Goal: Task Accomplishment & Management: Manage account settings

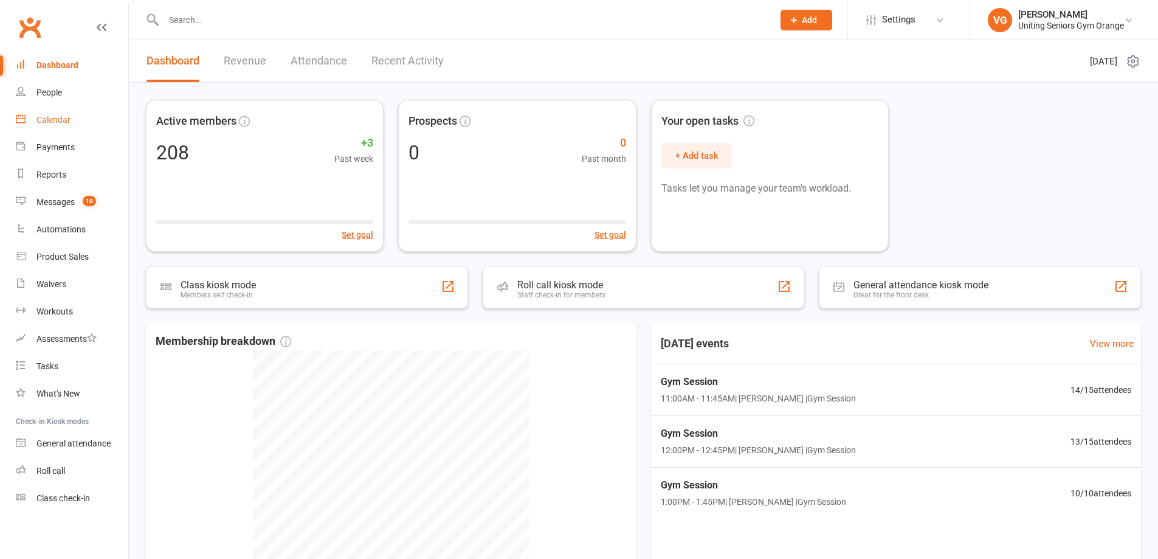
click at [60, 121] on div "Calendar" at bounding box center [53, 120] width 34 height 10
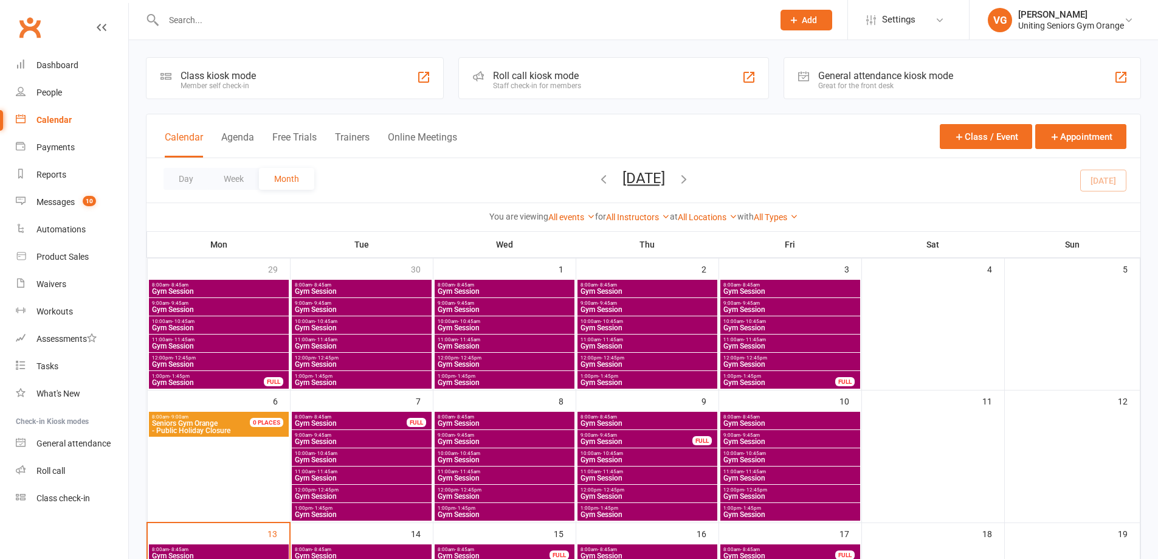
scroll to position [61, 0]
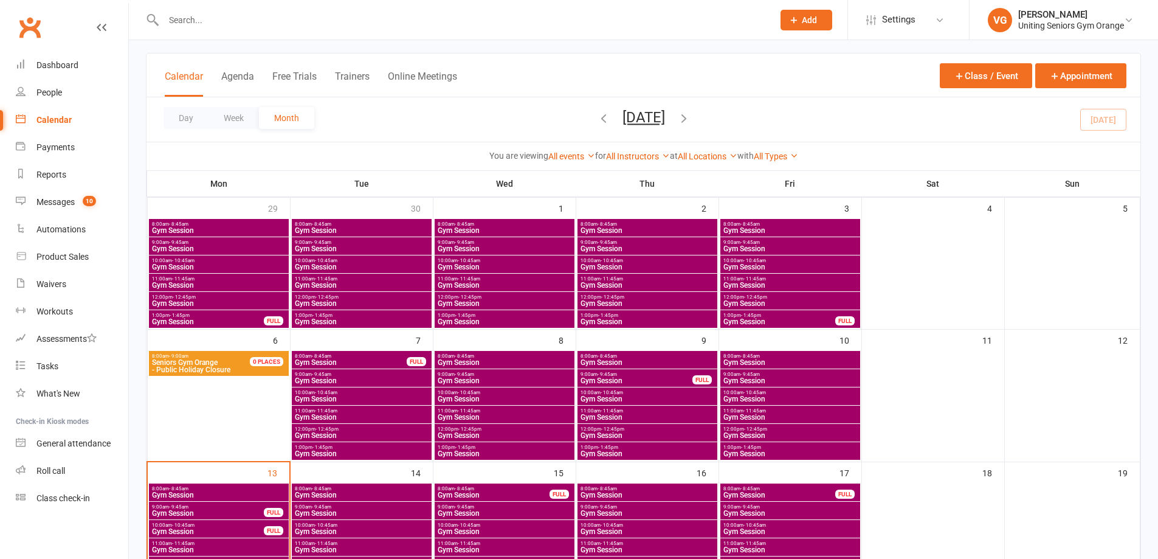
click at [657, 356] on span "8:00am - 8:45am" at bounding box center [647, 355] width 135 height 5
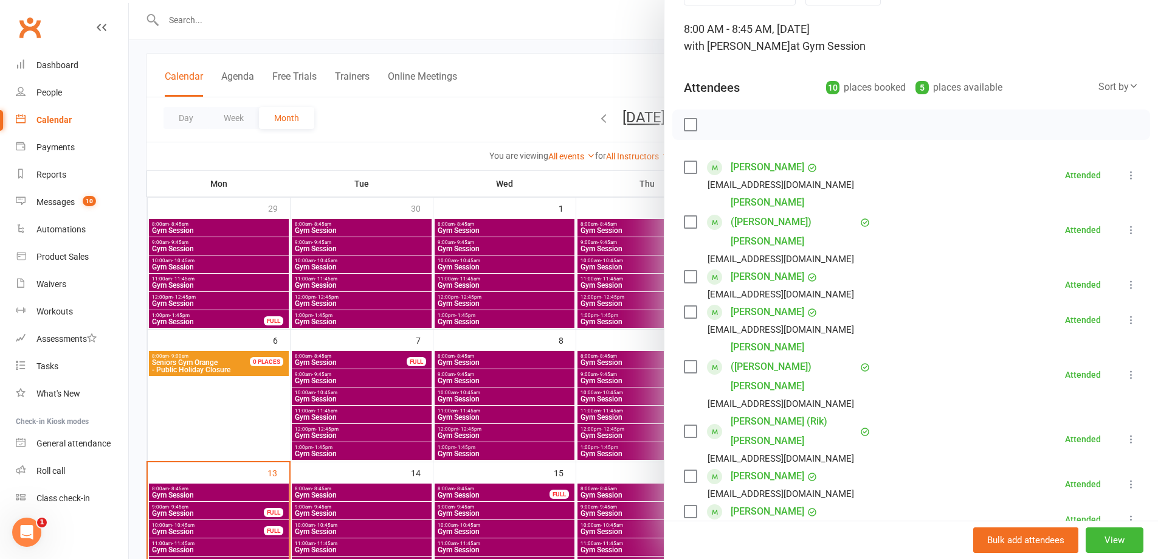
scroll to position [277, 0]
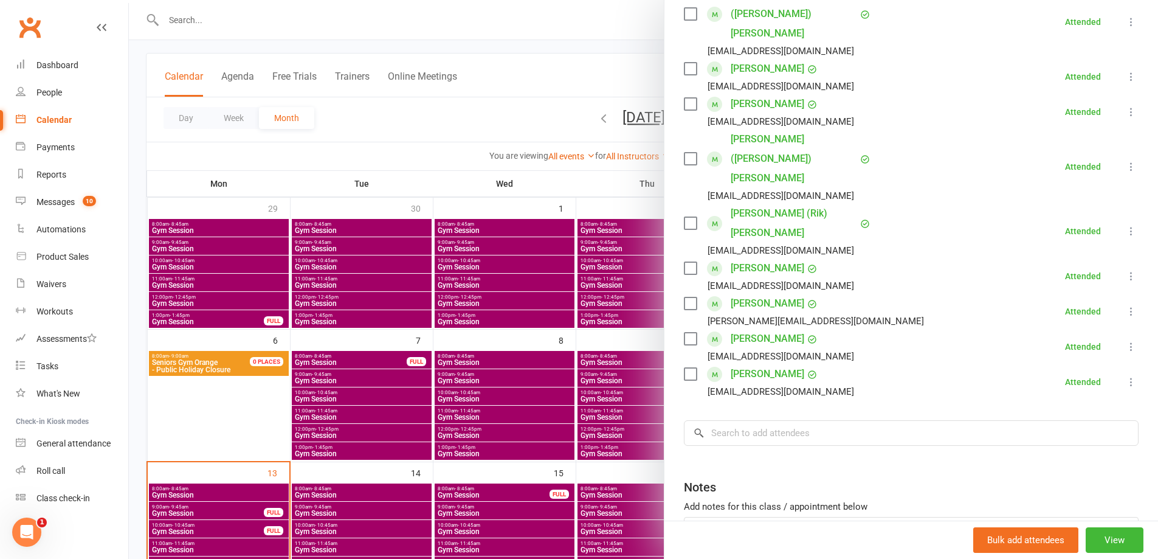
click at [631, 341] on div at bounding box center [643, 279] width 1029 height 559
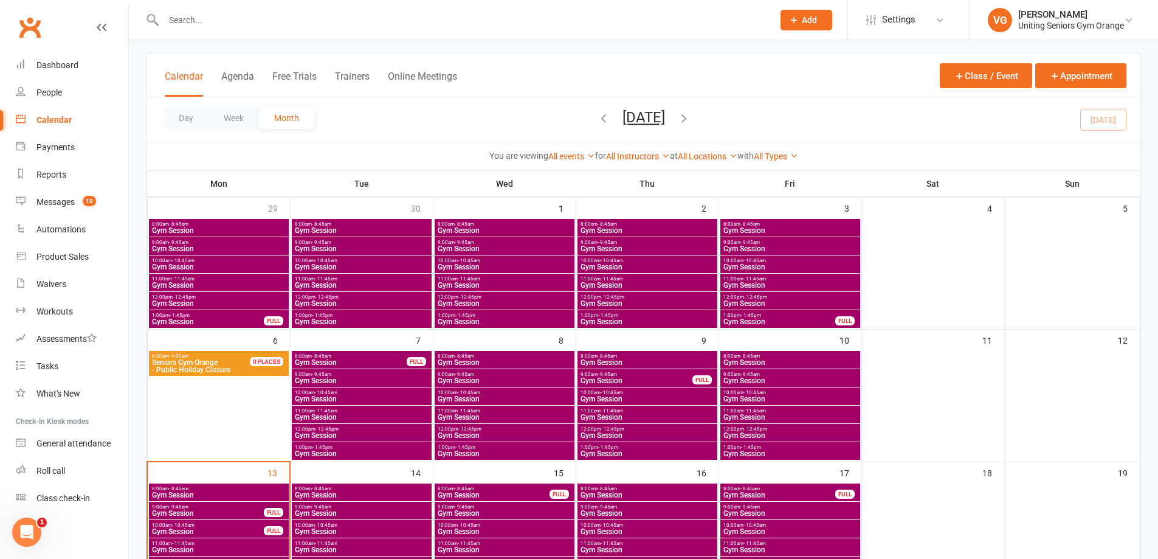
click at [665, 380] on span "Gym Session" at bounding box center [636, 380] width 113 height 7
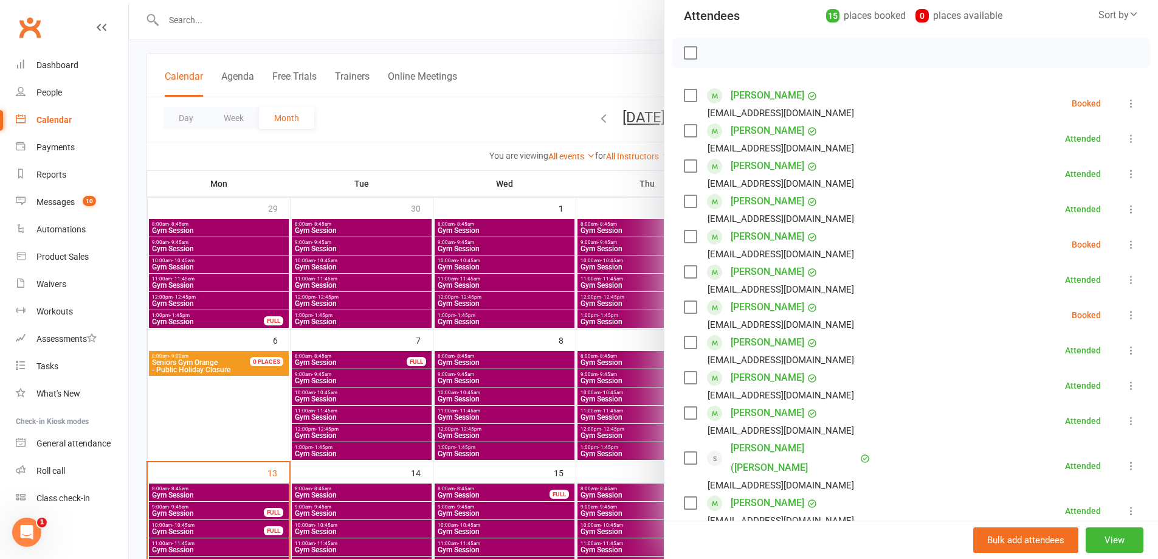
scroll to position [122, 0]
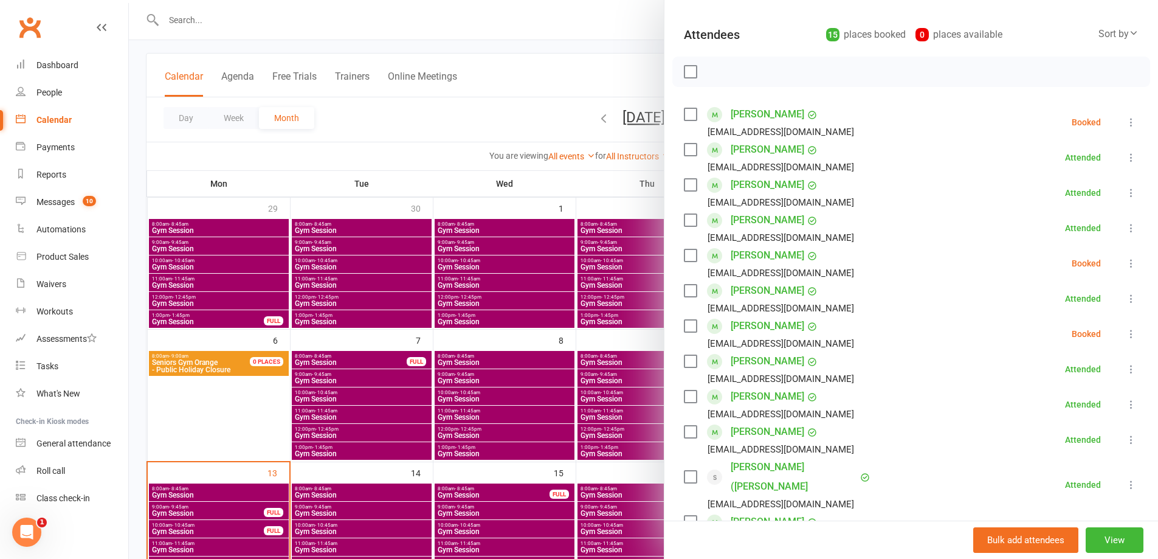
click at [1125, 119] on icon at bounding box center [1131, 122] width 12 height 12
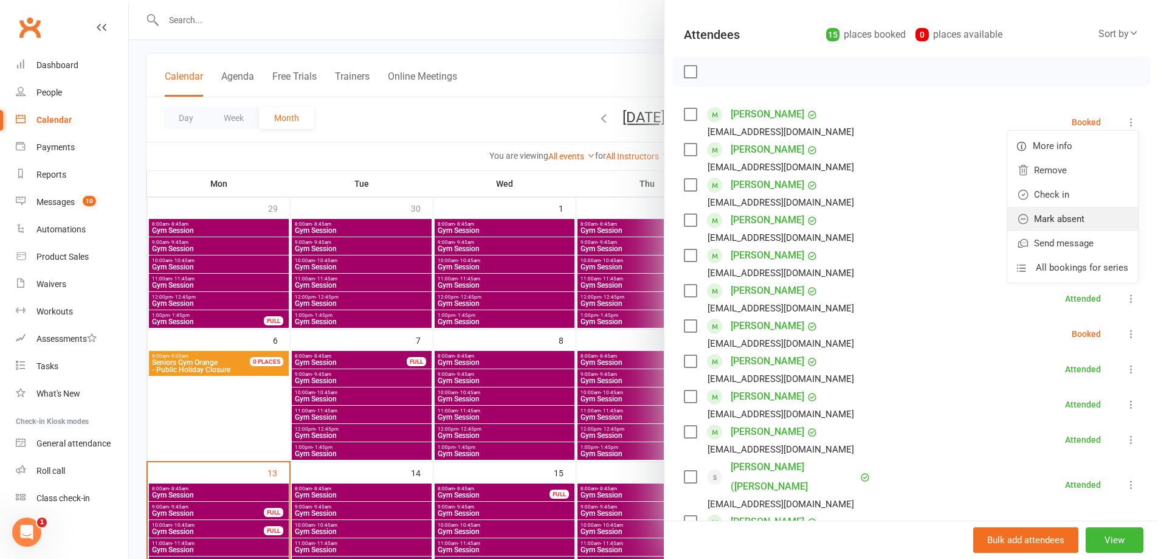
click at [1048, 218] on link "Mark absent" at bounding box center [1072, 219] width 131 height 24
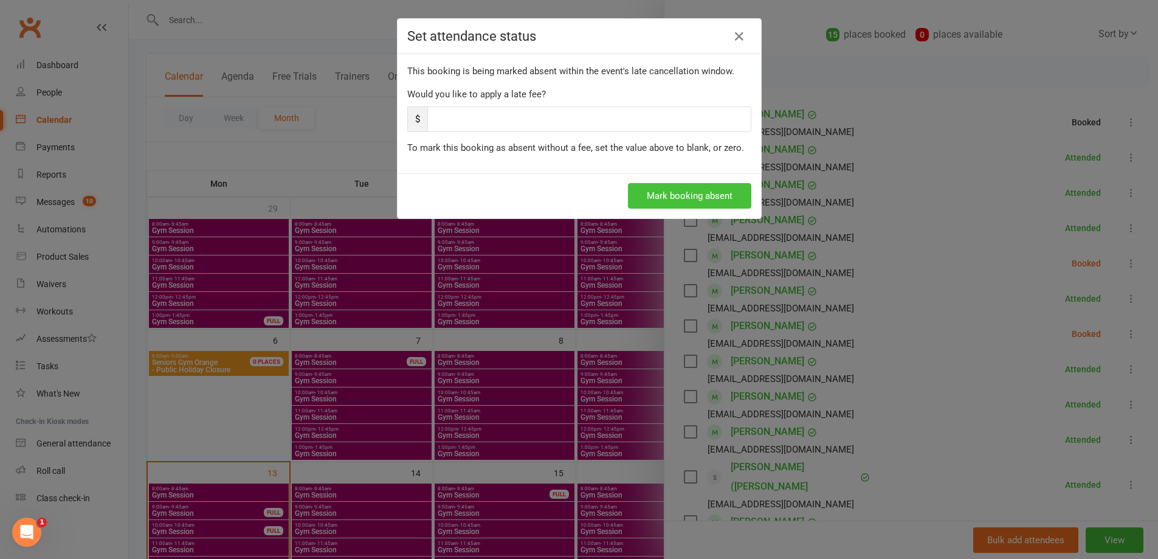
click at [696, 199] on button "Mark booking absent" at bounding box center [689, 196] width 123 height 26
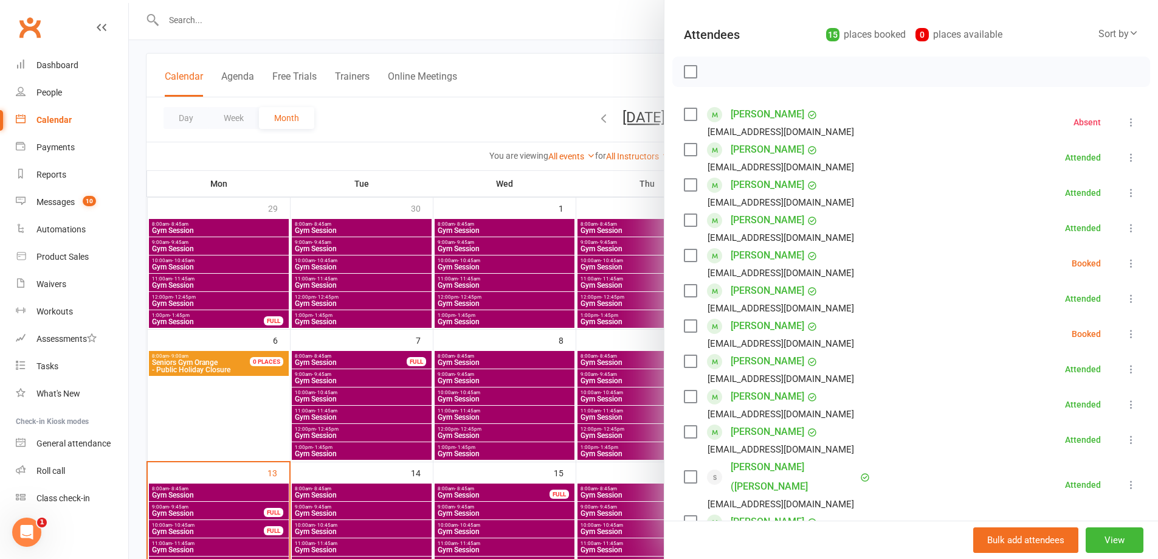
click at [1125, 263] on icon at bounding box center [1131, 263] width 12 height 12
click at [1062, 334] on link "Check in" at bounding box center [1072, 335] width 131 height 24
click at [1125, 334] on icon at bounding box center [1131, 334] width 12 height 12
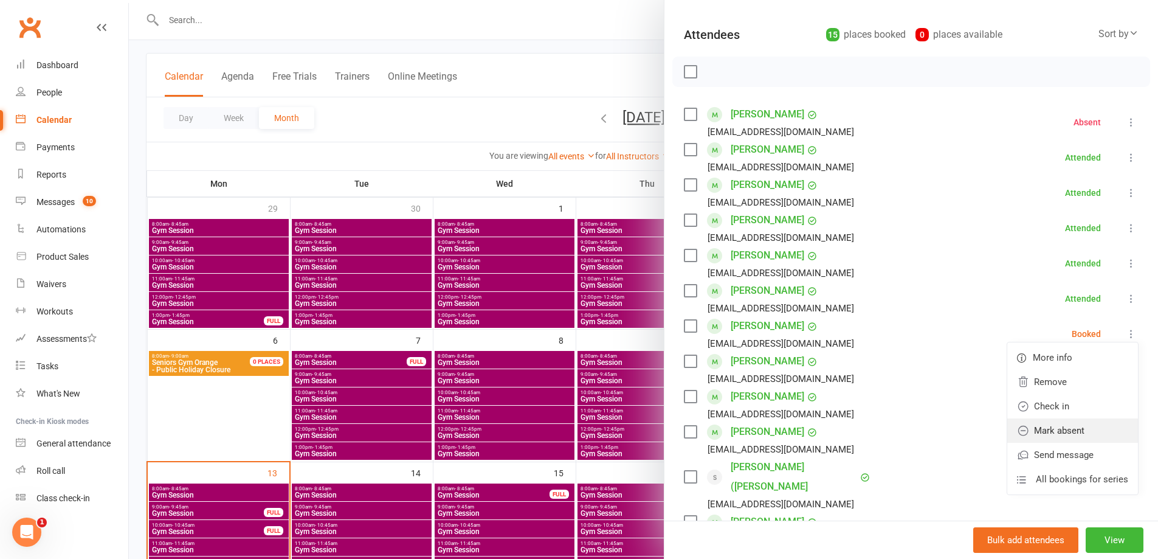
click at [1065, 434] on link "Mark absent" at bounding box center [1072, 430] width 131 height 24
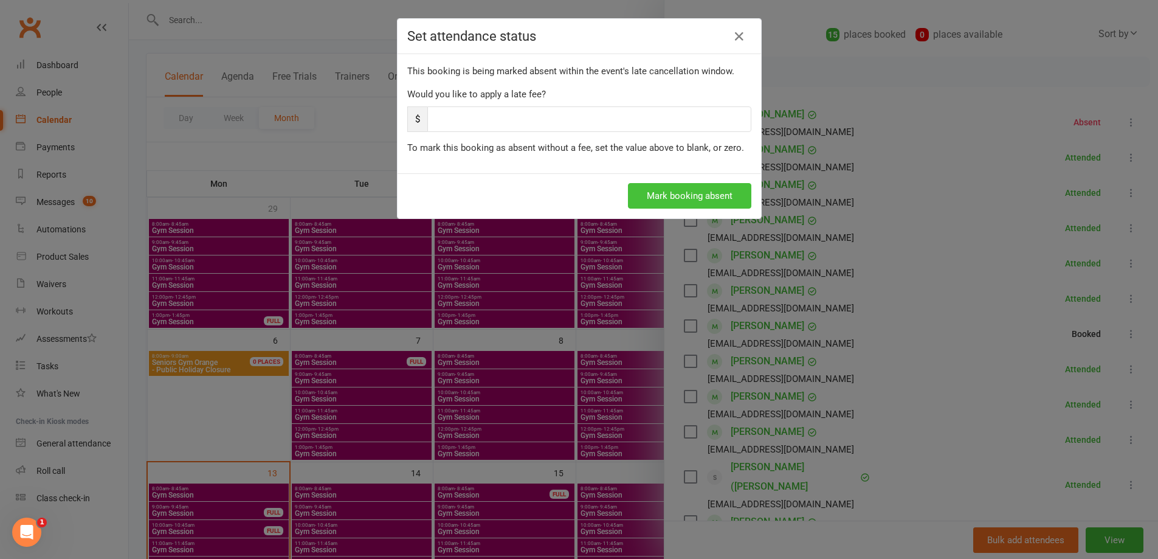
drag, startPoint x: 716, startPoint y: 200, endPoint x: 652, endPoint y: 108, distance: 111.5
click at [646, 134] on div "Set attendance status This booking is being marked absent within the event's la…" at bounding box center [580, 118] width 364 height 199
click at [736, 37] on icon at bounding box center [739, 36] width 15 height 15
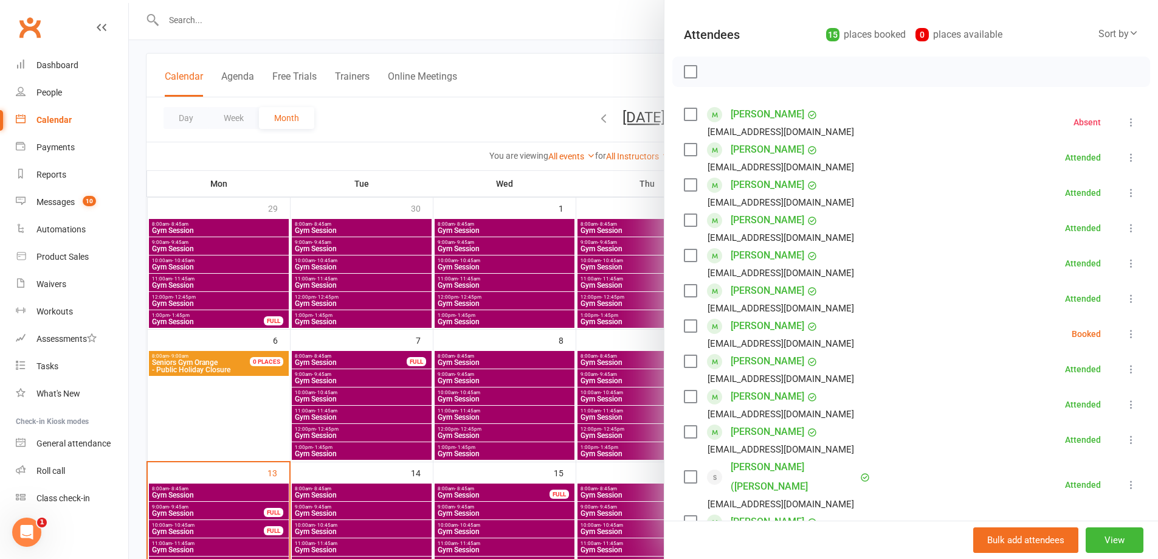
click at [1125, 337] on icon at bounding box center [1131, 334] width 12 height 12
click at [1081, 404] on link "Check in" at bounding box center [1072, 406] width 131 height 24
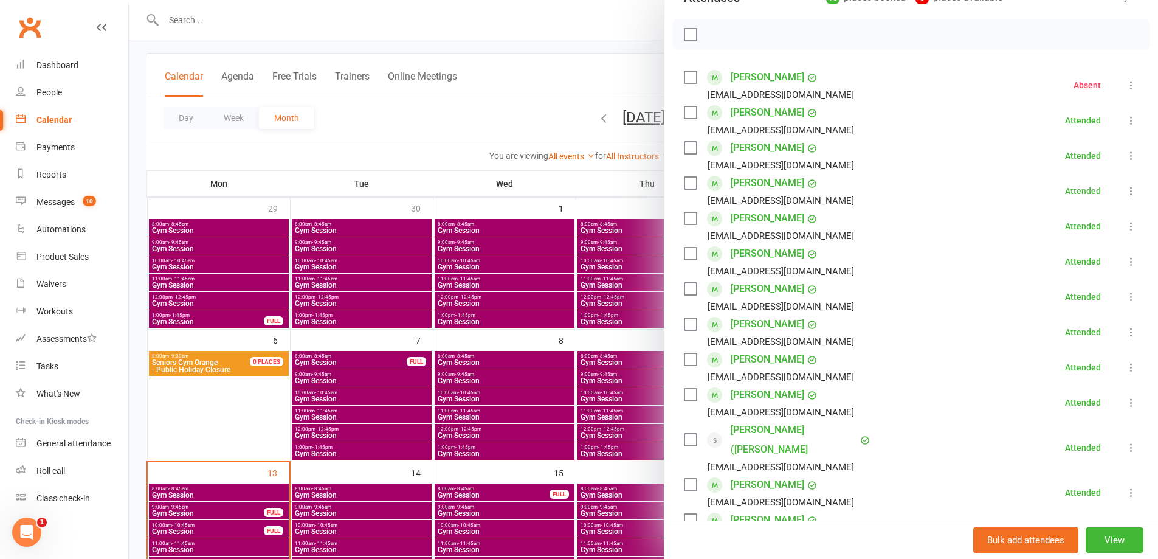
scroll to position [365, 0]
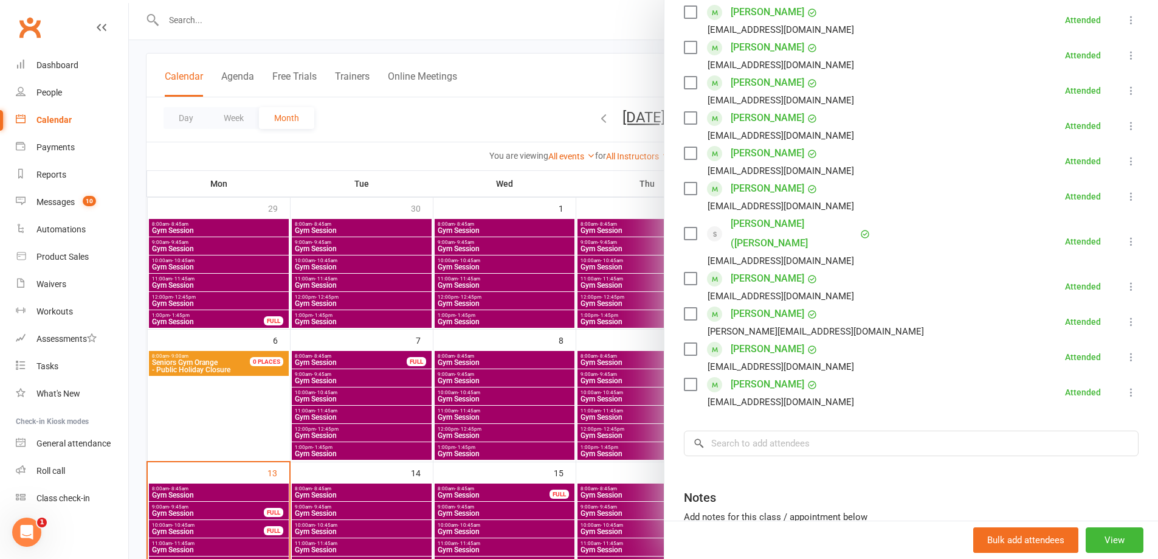
click at [632, 348] on div at bounding box center [643, 279] width 1029 height 559
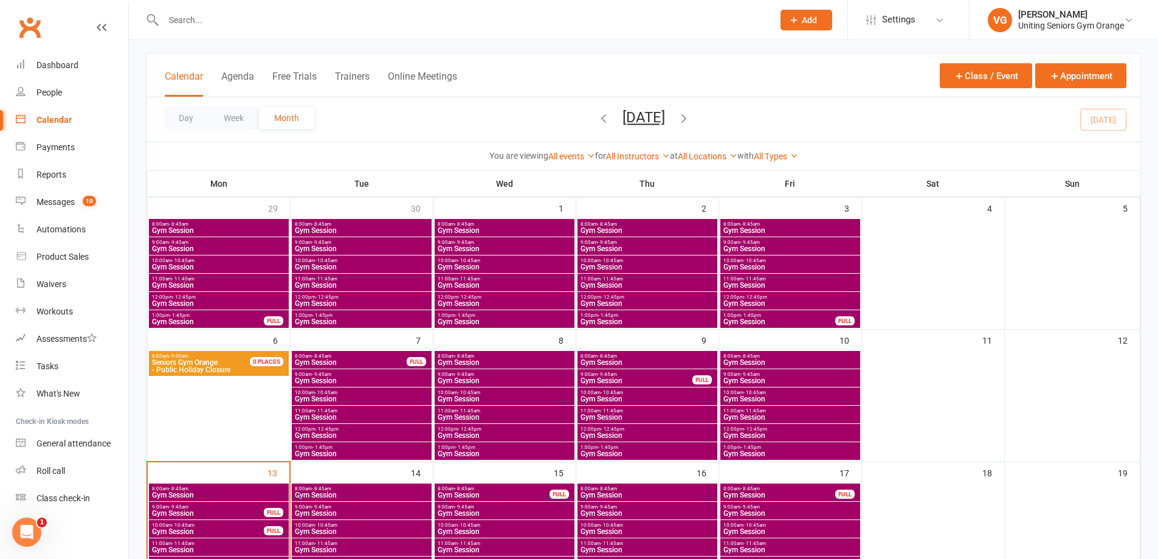
click at [669, 399] on span "Gym Session" at bounding box center [647, 398] width 135 height 7
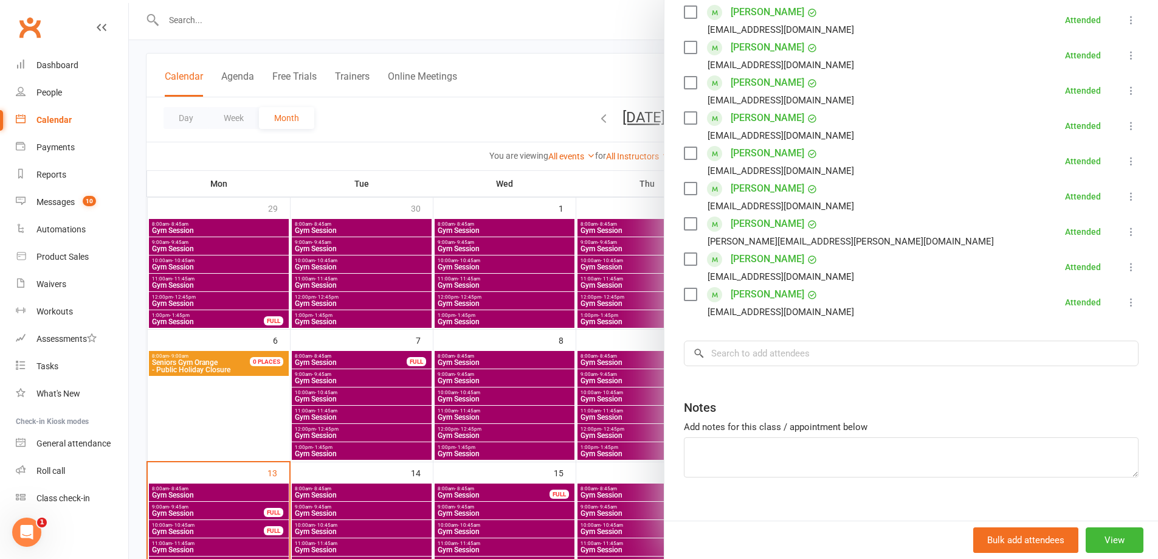
click at [640, 392] on div at bounding box center [643, 279] width 1029 height 559
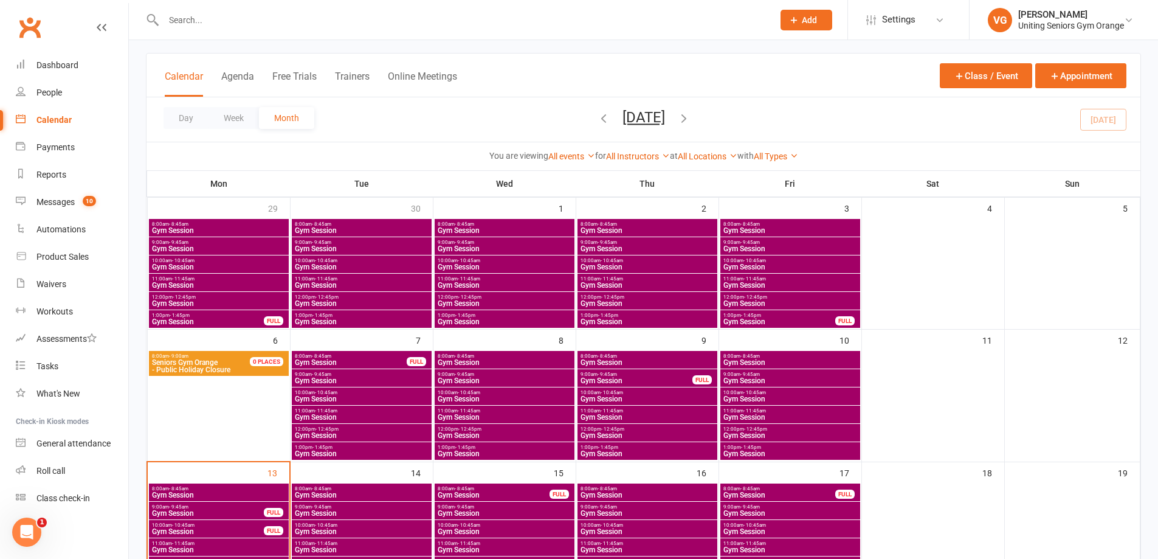
click at [666, 418] on span "Gym Session" at bounding box center [647, 416] width 135 height 7
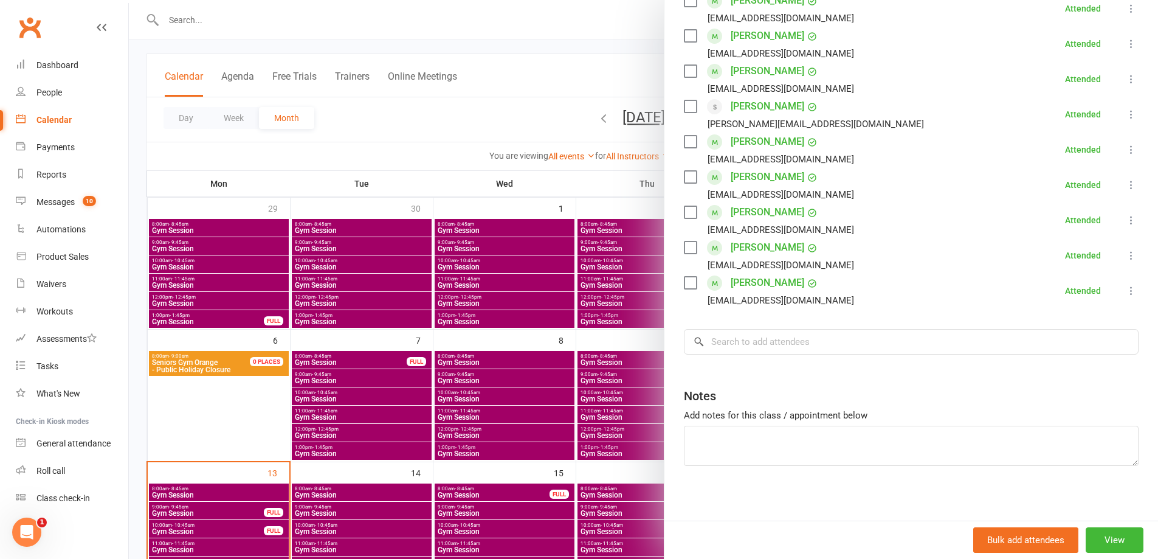
scroll to position [241, 0]
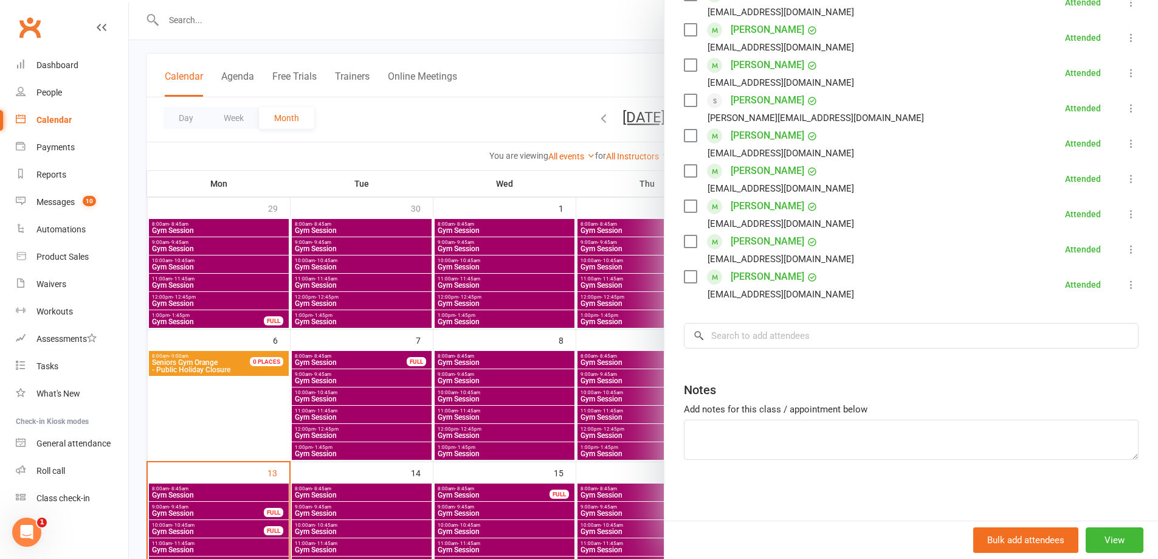
click at [608, 457] on div at bounding box center [643, 279] width 1029 height 559
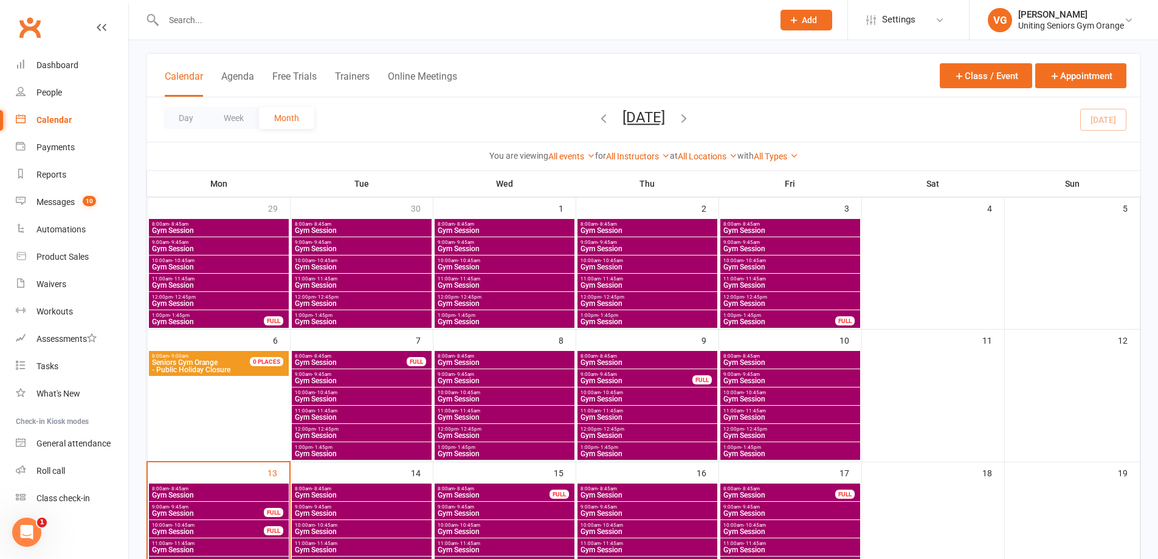
click at [661, 431] on span "12:00pm - 12:45pm" at bounding box center [647, 428] width 135 height 5
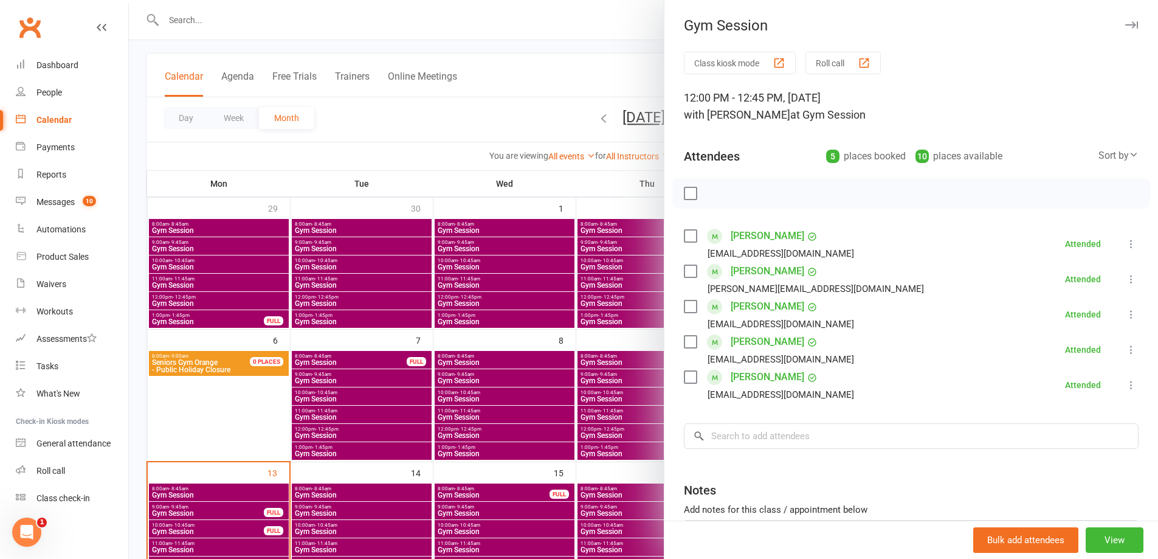
scroll to position [100, 0]
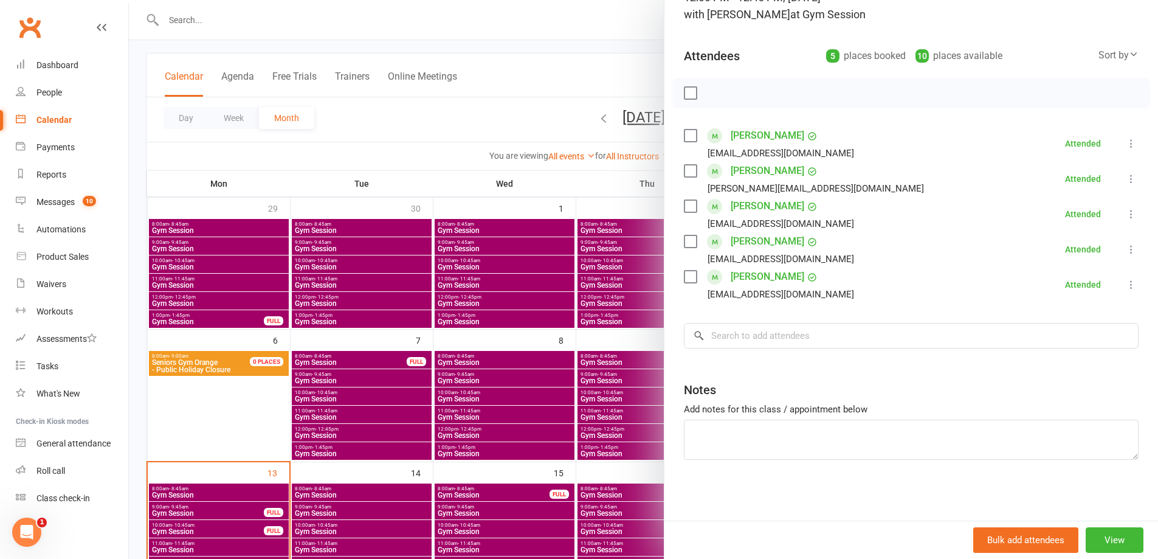
click at [610, 445] on div at bounding box center [643, 279] width 1029 height 559
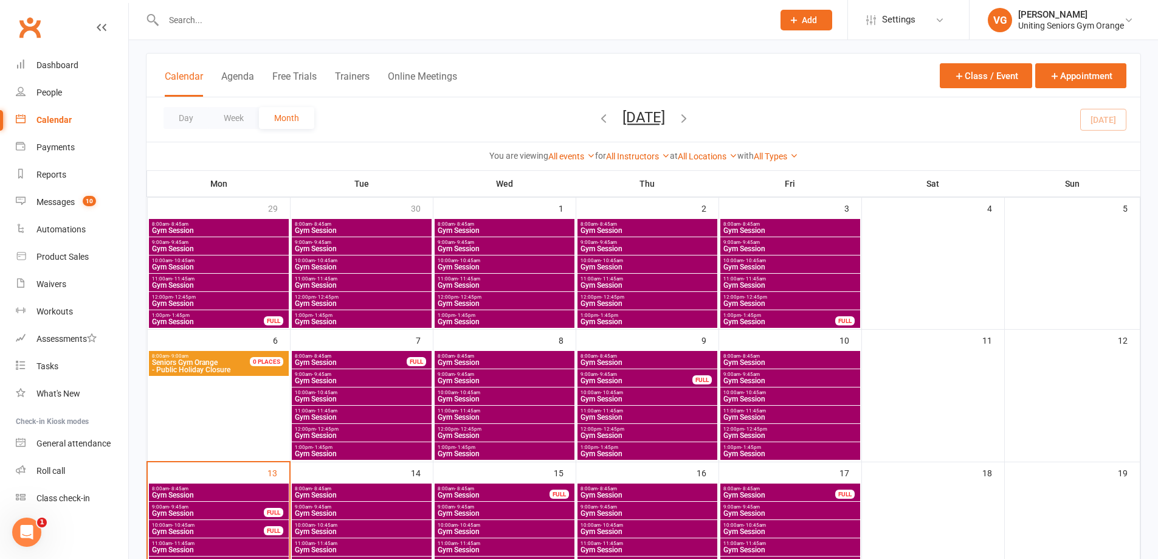
click at [635, 450] on span "Gym Session" at bounding box center [647, 453] width 135 height 7
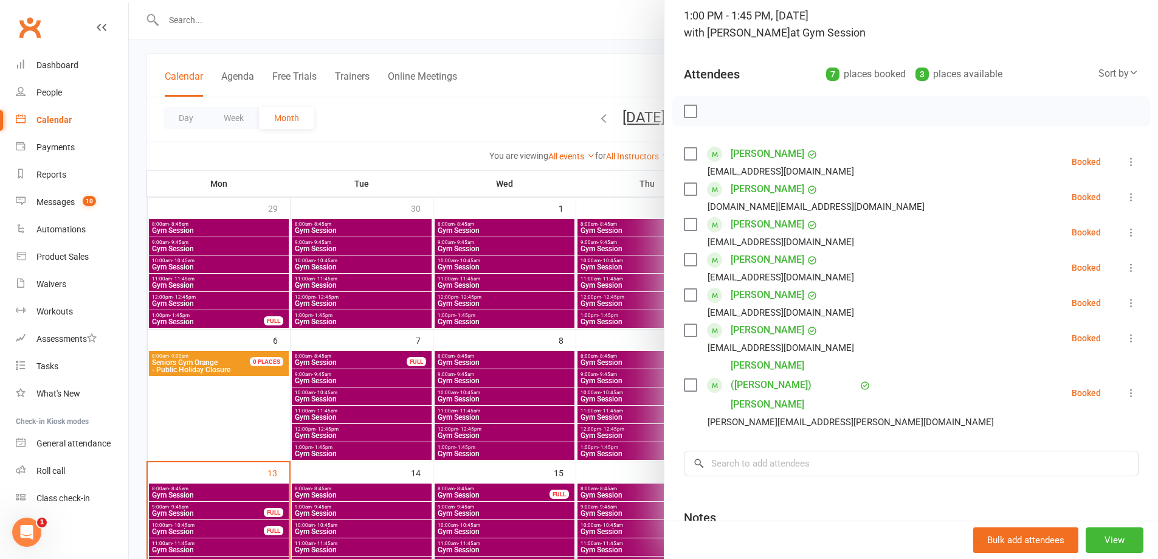
scroll to position [61, 0]
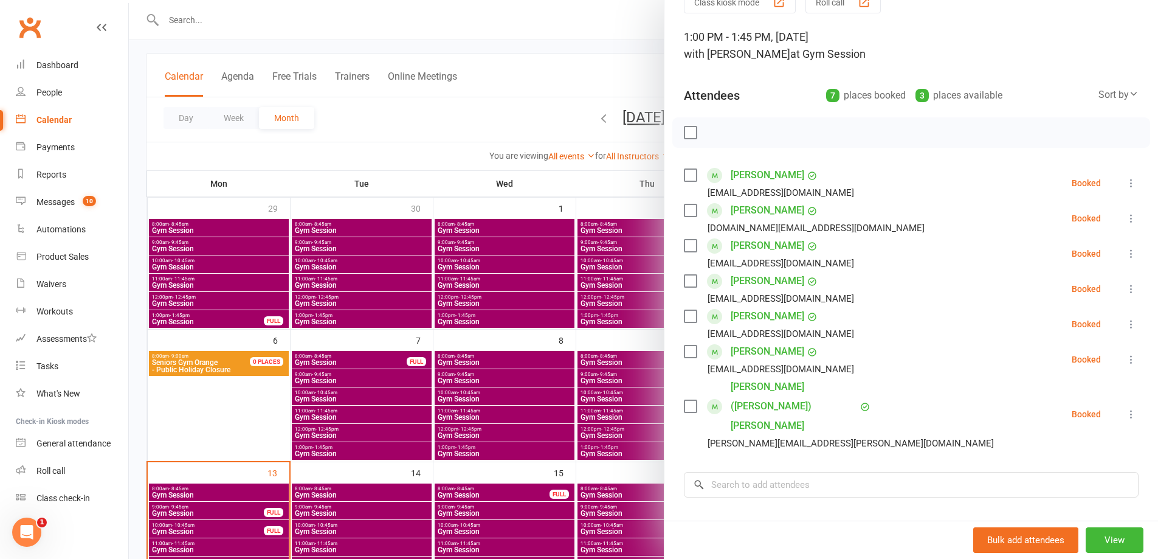
click at [1125, 178] on icon at bounding box center [1131, 183] width 12 height 12
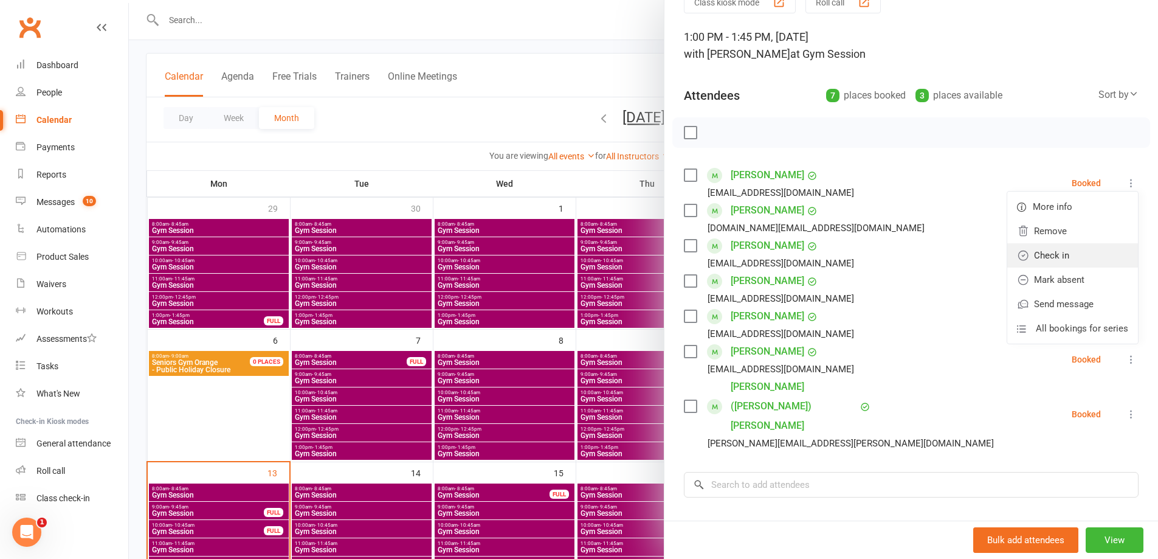
click at [1046, 247] on link "Check in" at bounding box center [1072, 255] width 131 height 24
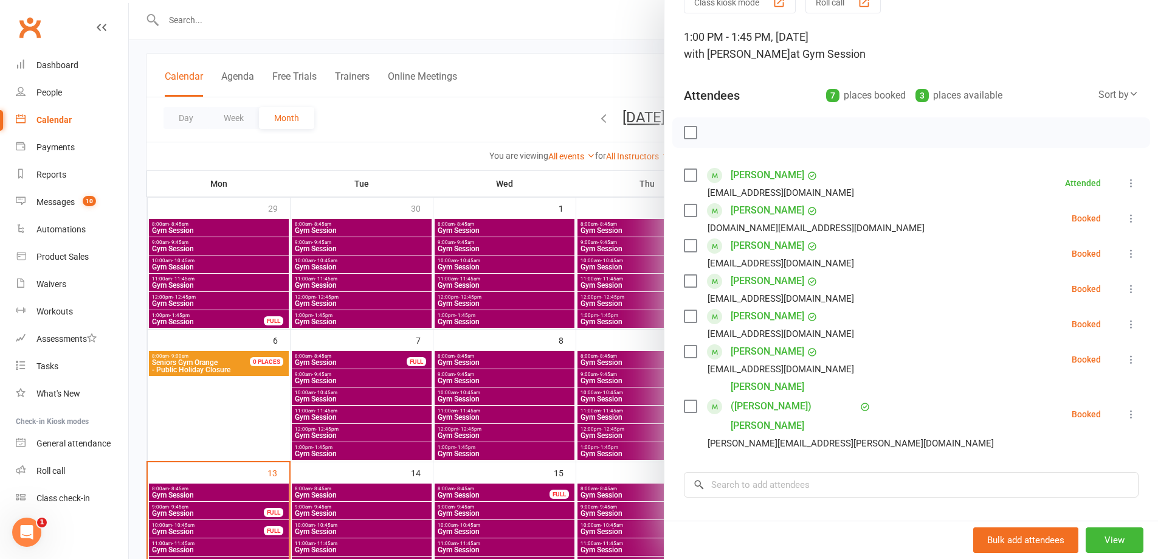
click at [1125, 216] on icon at bounding box center [1131, 218] width 12 height 12
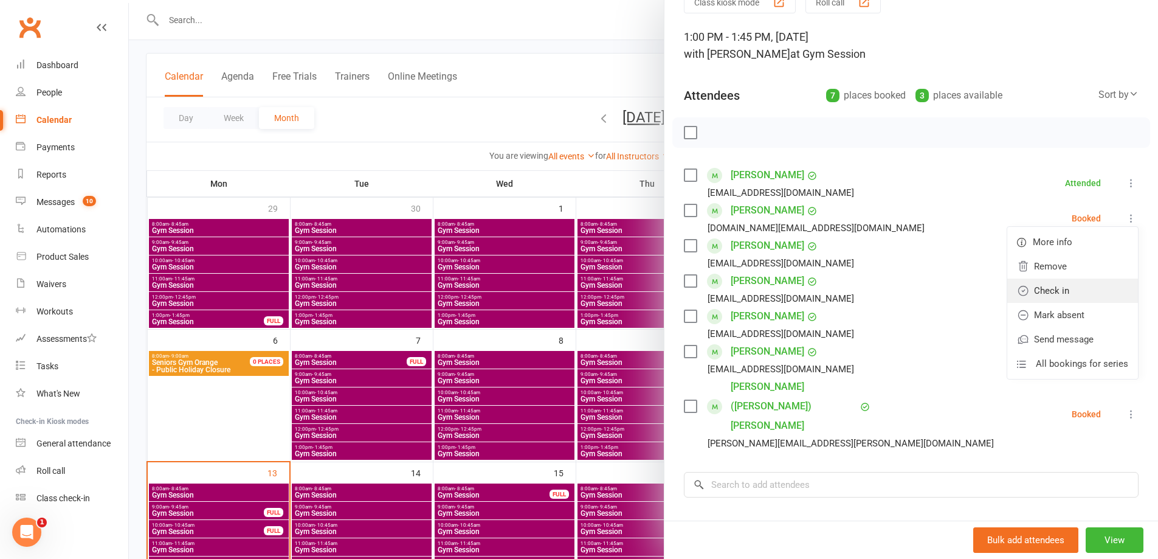
click at [1073, 289] on link "Check in" at bounding box center [1072, 290] width 131 height 24
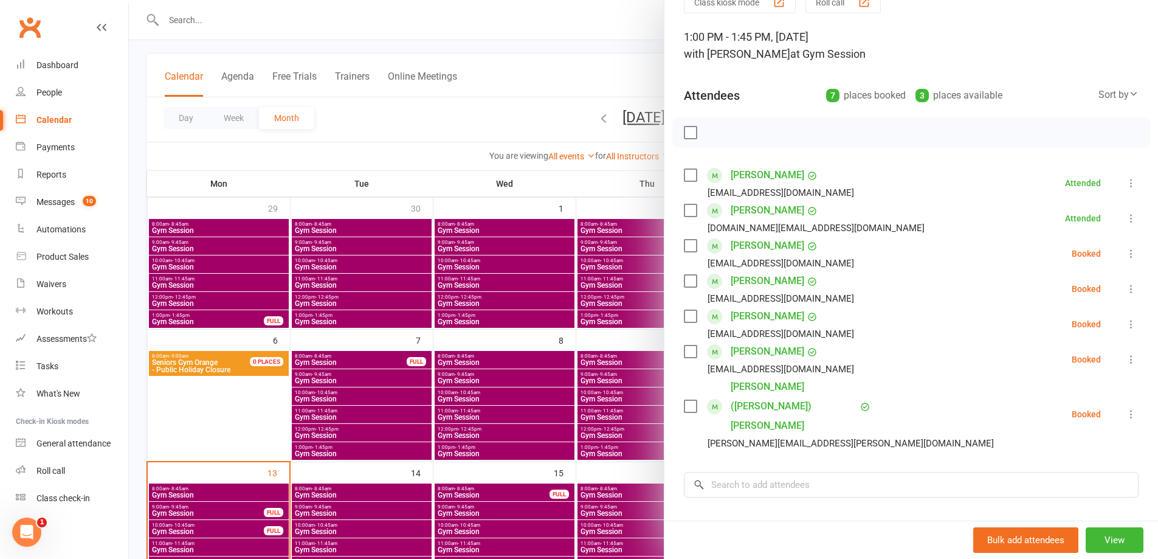
click at [1125, 254] on icon at bounding box center [1131, 253] width 12 height 12
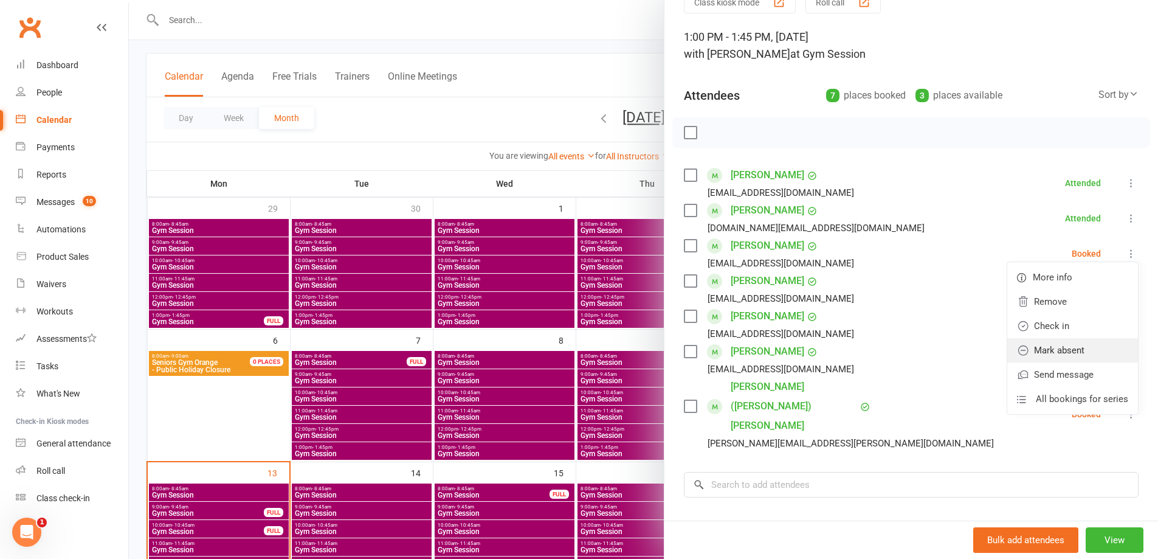
click at [1066, 342] on link "Mark absent" at bounding box center [1072, 350] width 131 height 24
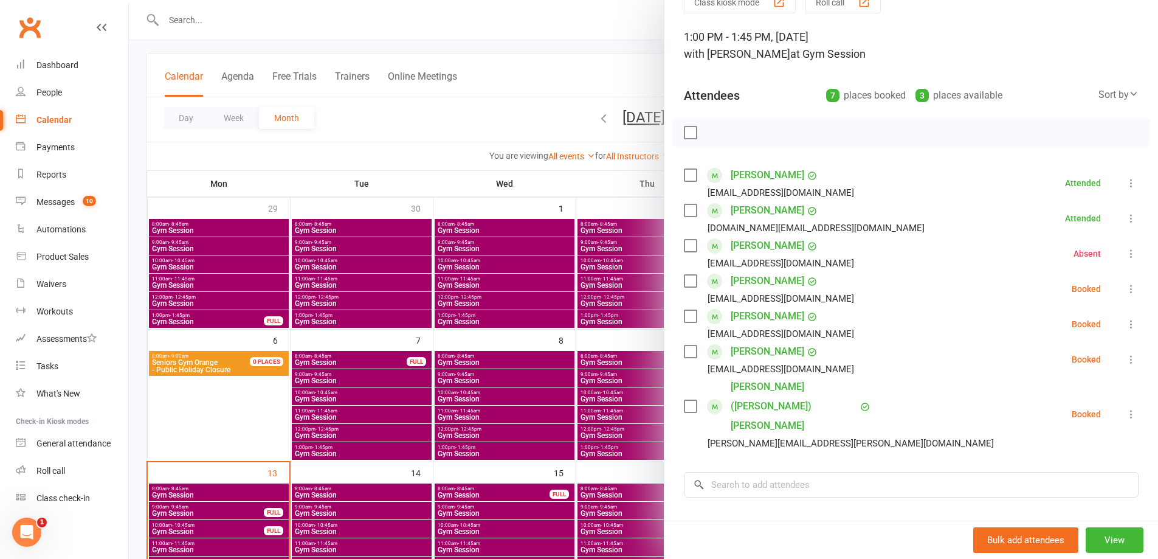
click at [1125, 291] on icon at bounding box center [1131, 289] width 12 height 12
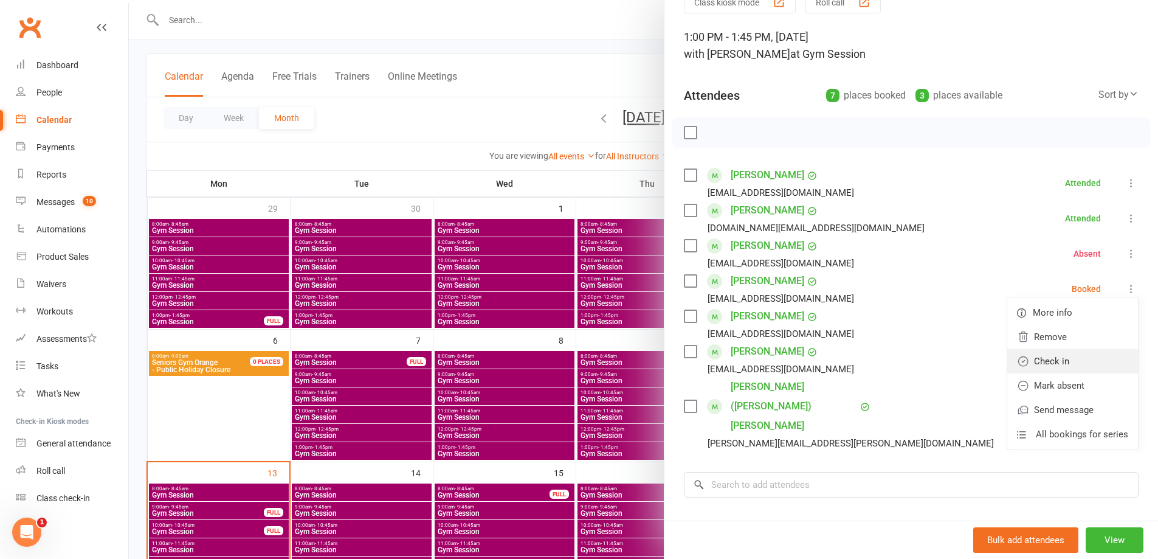
click at [1085, 360] on link "Check in" at bounding box center [1072, 361] width 131 height 24
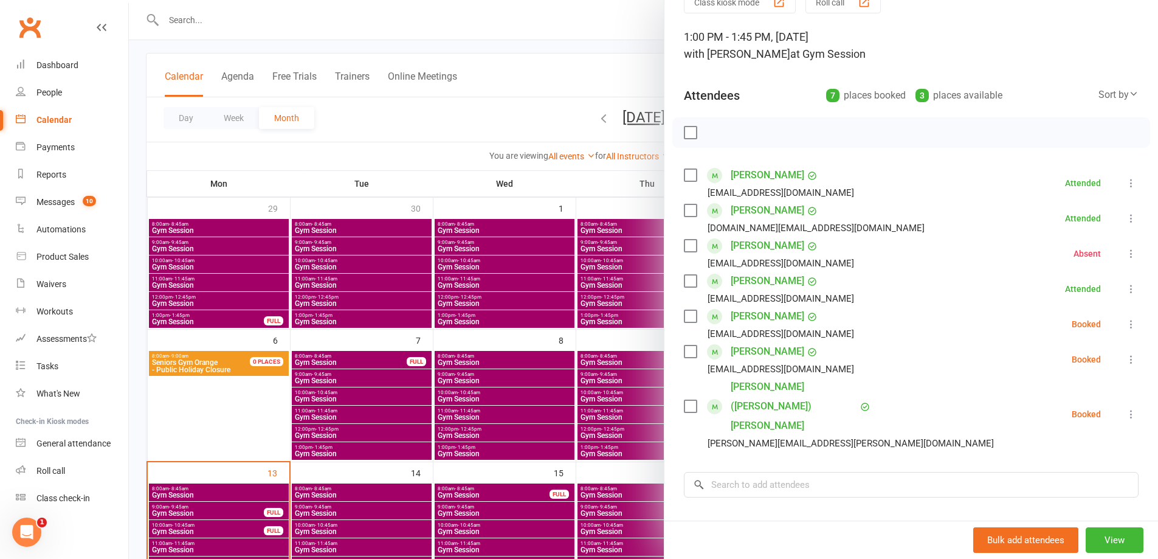
click at [1125, 324] on icon at bounding box center [1131, 324] width 12 height 12
click at [1072, 396] on link "Check in" at bounding box center [1072, 396] width 131 height 24
click at [1125, 356] on icon at bounding box center [1131, 359] width 12 height 12
click at [1068, 428] on link "Check in" at bounding box center [1072, 432] width 131 height 24
drag, startPoint x: 1115, startPoint y: 393, endPoint x: 1103, endPoint y: 404, distance: 16.3
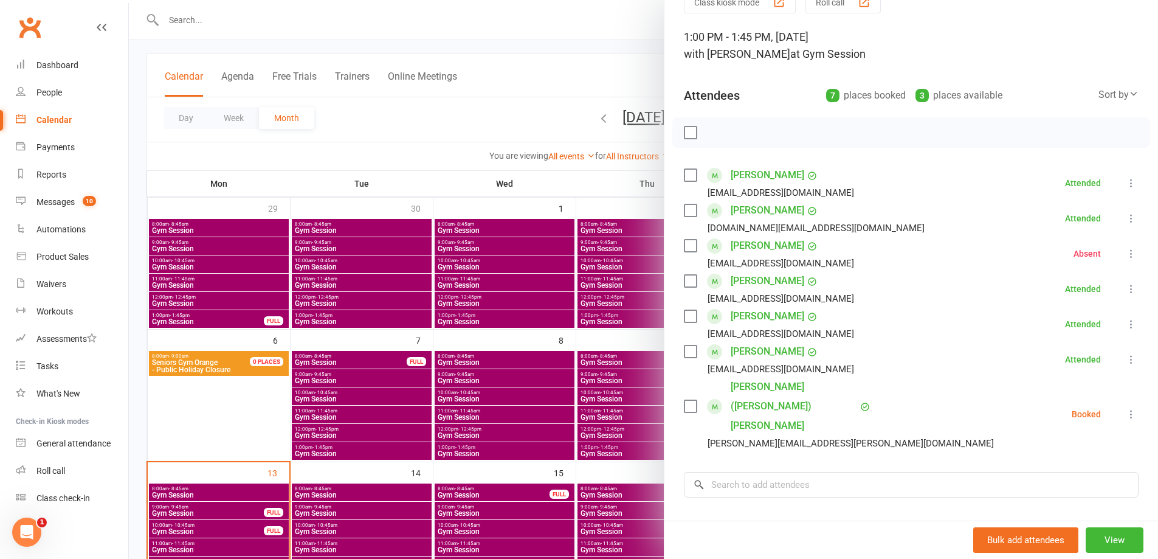
click at [1125, 408] on icon at bounding box center [1131, 414] width 12 height 12
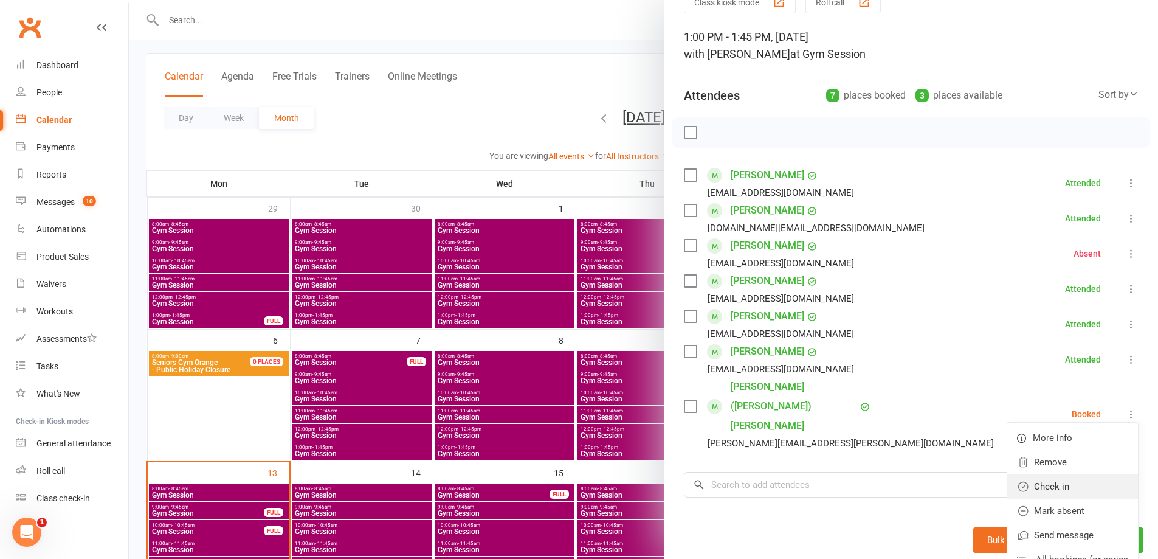
click at [1070, 474] on link "Check in" at bounding box center [1072, 486] width 131 height 24
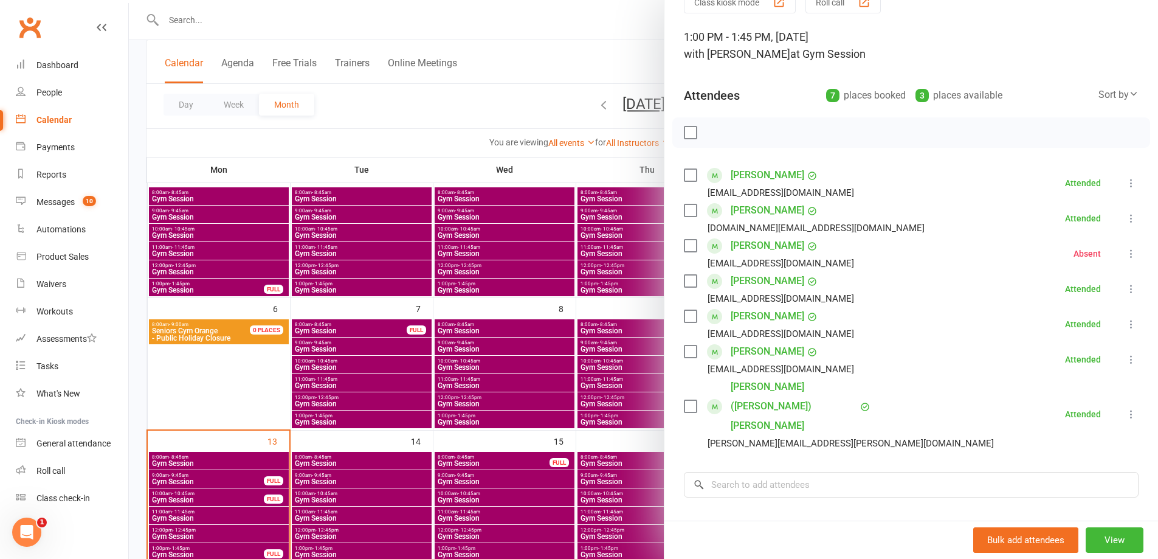
scroll to position [122, 0]
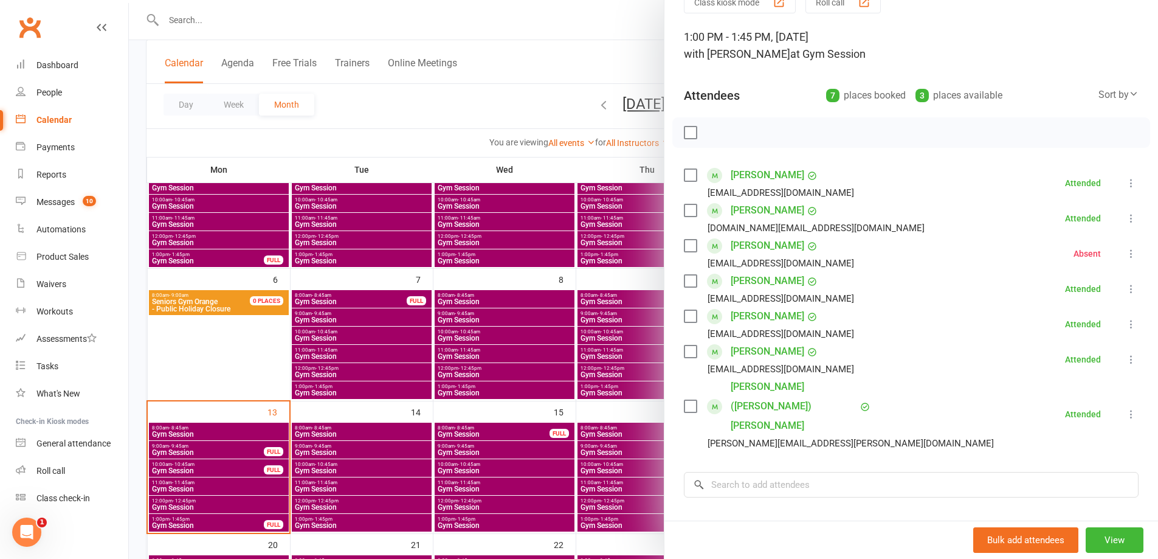
click at [230, 481] on div at bounding box center [643, 279] width 1029 height 559
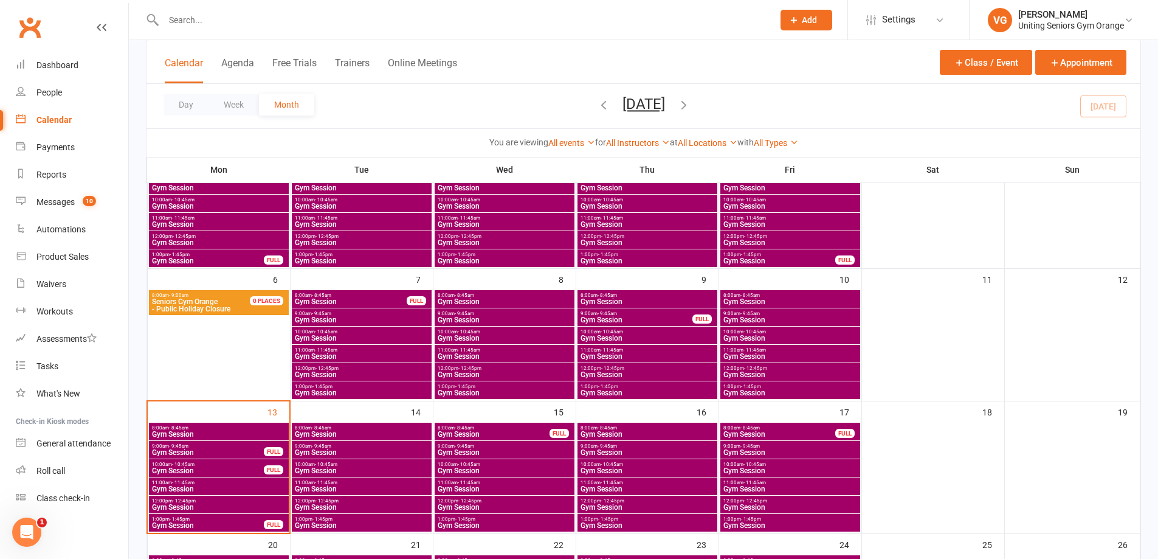
click at [204, 485] on span "Gym Session" at bounding box center [218, 488] width 135 height 7
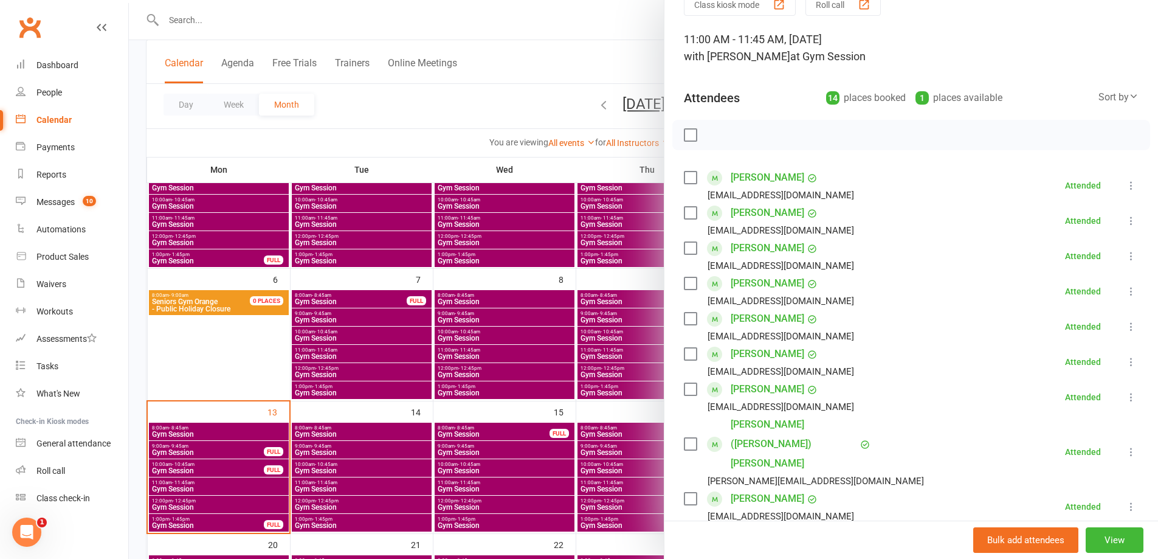
scroll to position [304, 0]
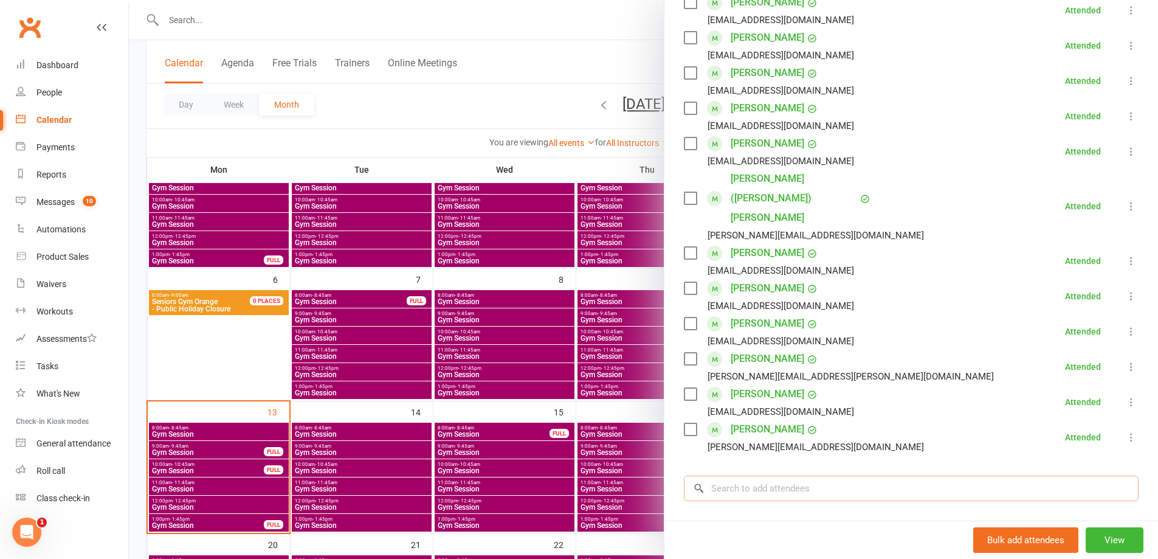
click at [767, 475] on input "search" at bounding box center [911, 488] width 455 height 26
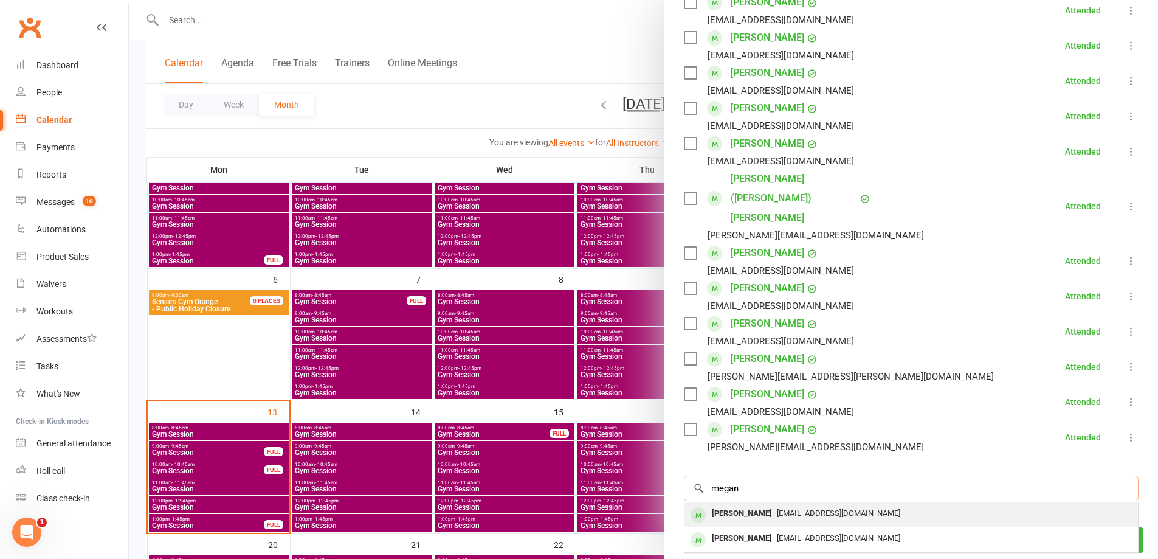
type input "megan"
click at [826, 508] on span "[EMAIL_ADDRESS][DOMAIN_NAME]" at bounding box center [838, 512] width 123 height 9
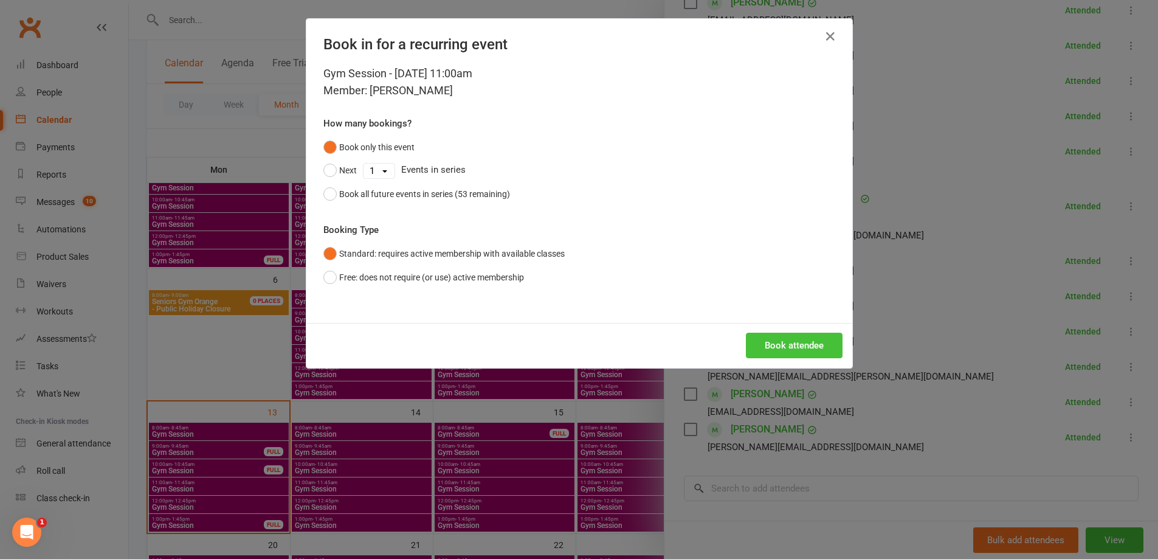
click at [767, 344] on button "Book attendee" at bounding box center [794, 346] width 97 height 26
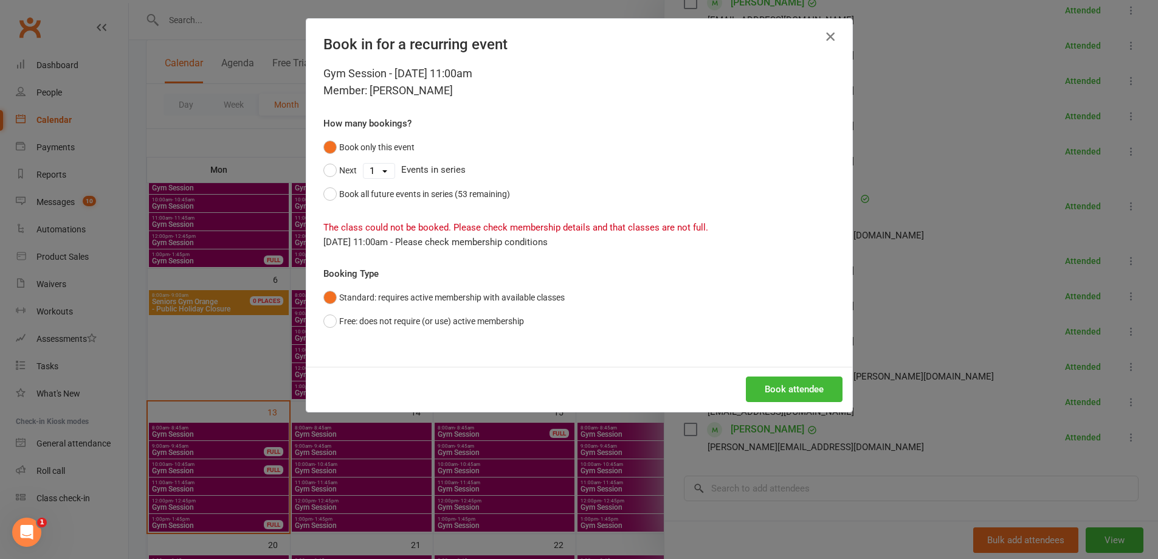
click at [831, 35] on icon "button" at bounding box center [830, 36] width 15 height 15
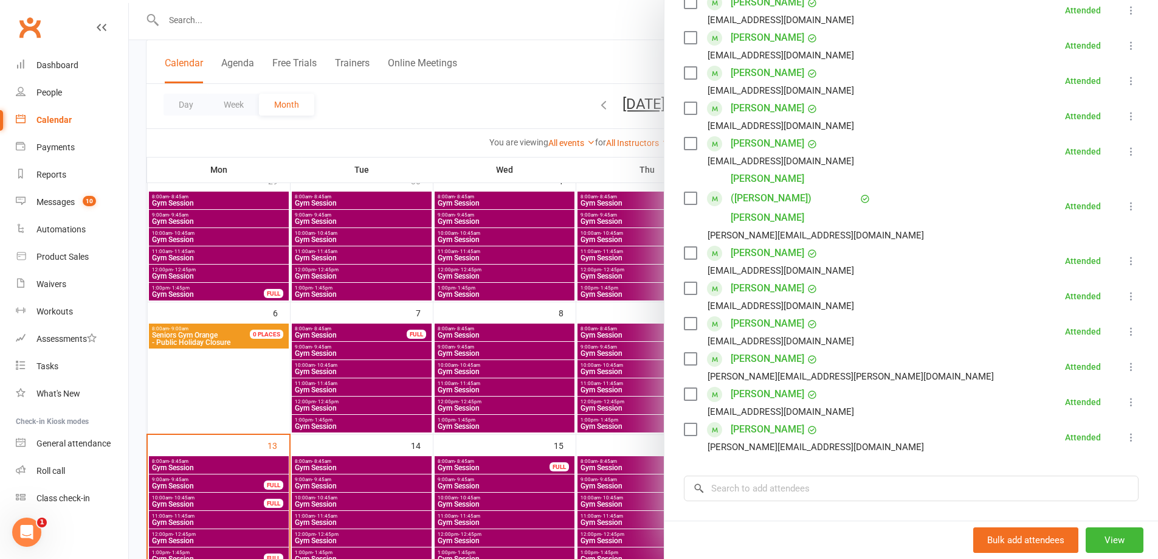
scroll to position [0, 0]
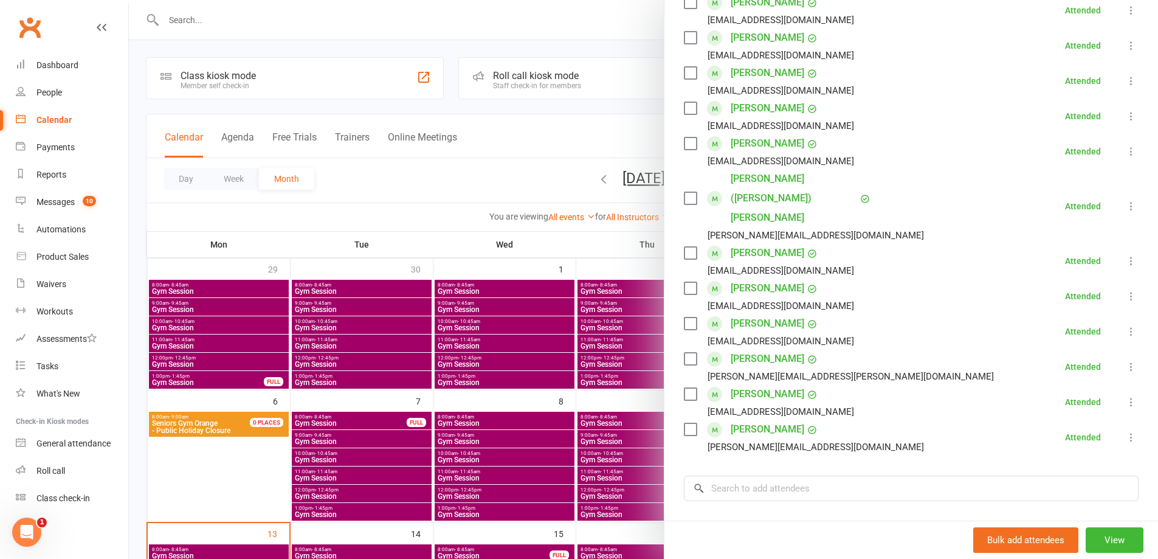
click at [205, 30] on div at bounding box center [643, 279] width 1029 height 559
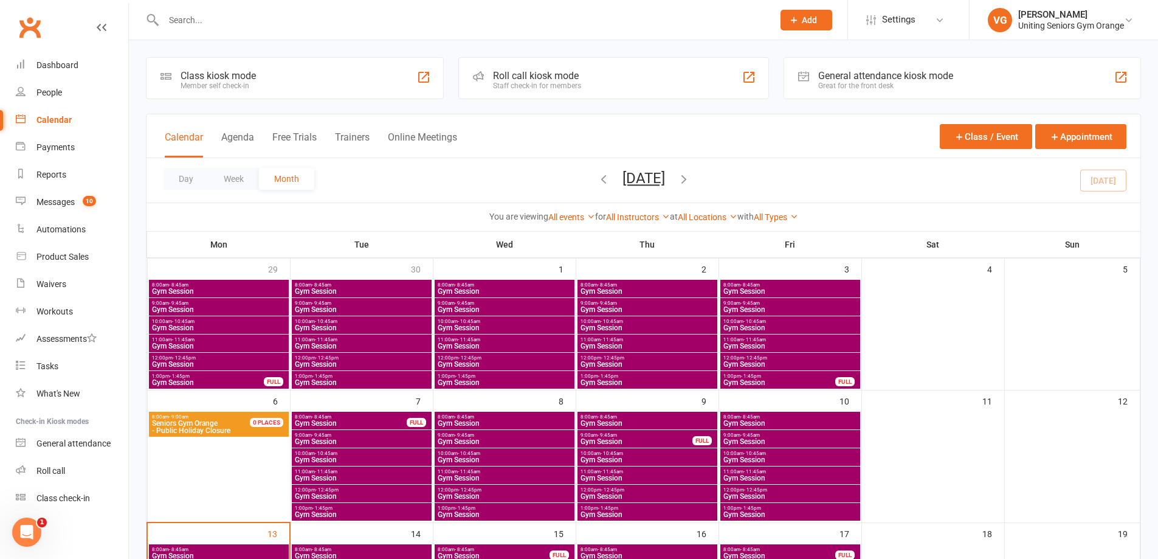
click at [201, 20] on input "text" at bounding box center [462, 20] width 605 height 17
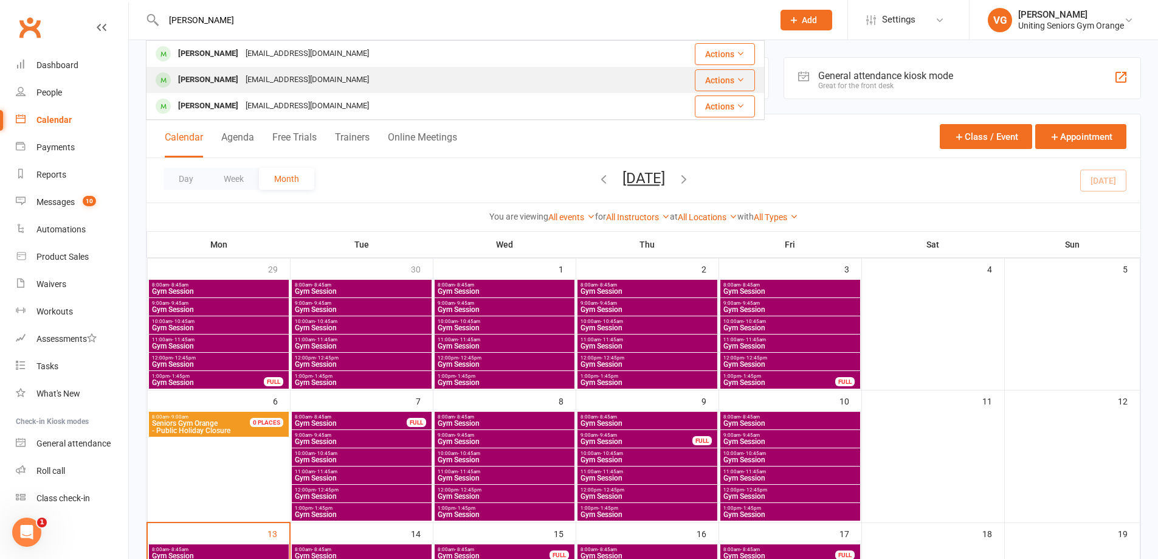
type input "[PERSON_NAME]"
click at [255, 81] on div "[EMAIL_ADDRESS][DOMAIN_NAME]" at bounding box center [307, 80] width 131 height 18
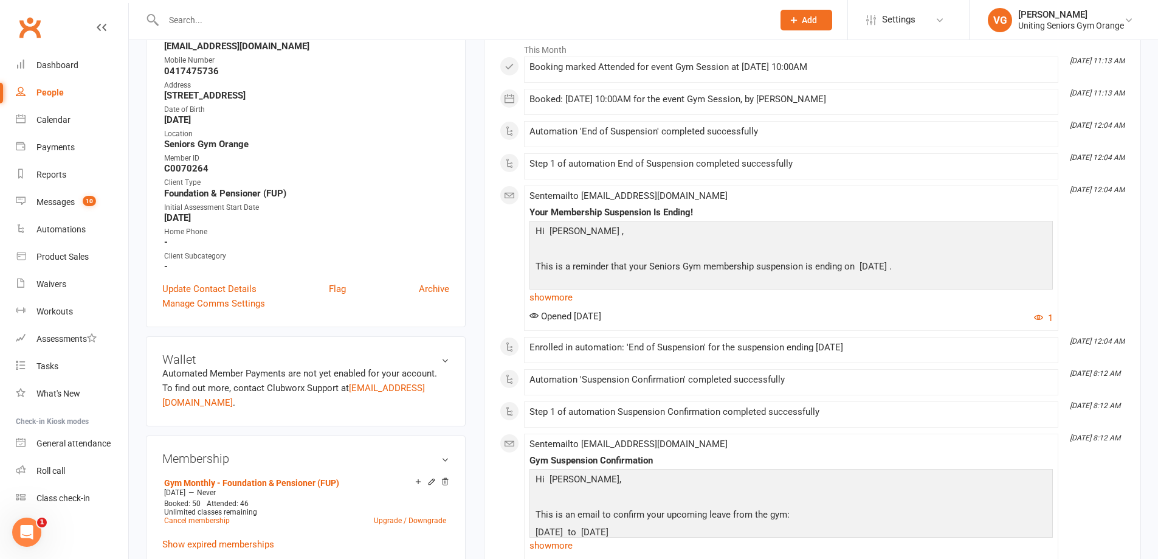
scroll to position [61, 0]
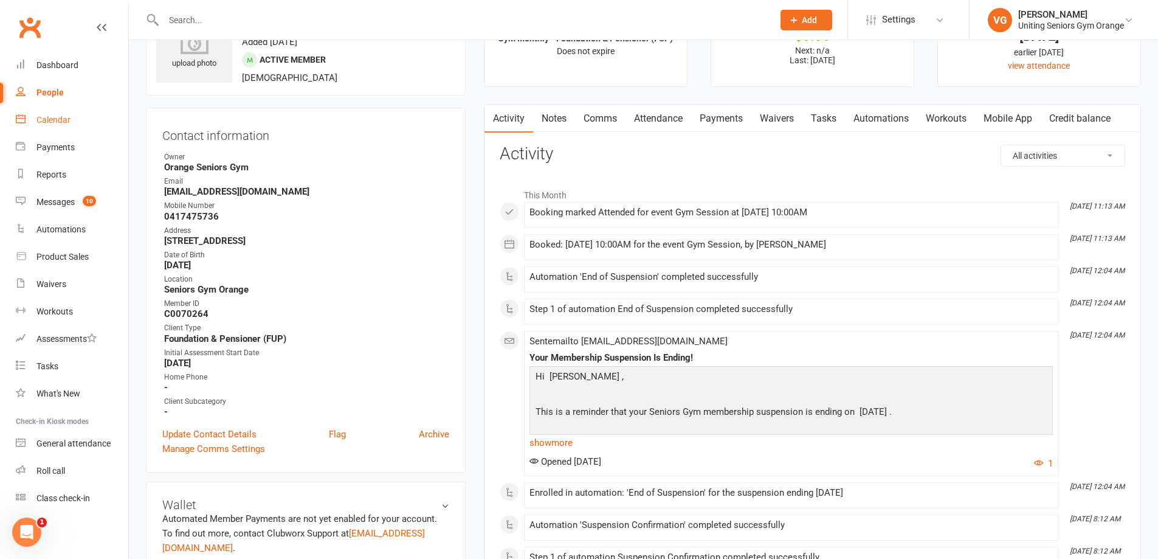
click at [35, 122] on link "Calendar" at bounding box center [72, 119] width 112 height 27
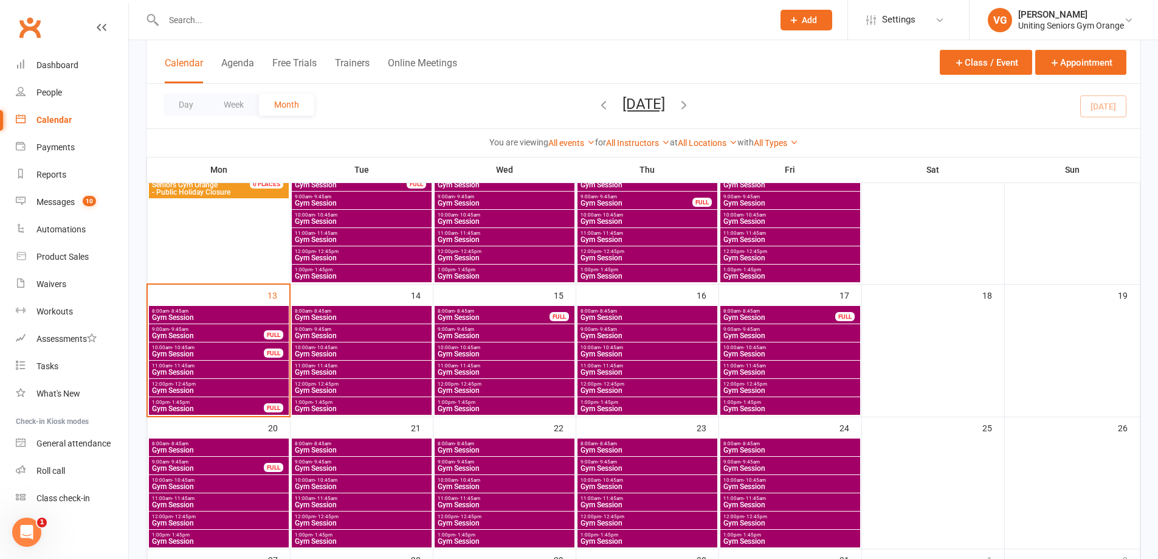
scroll to position [243, 0]
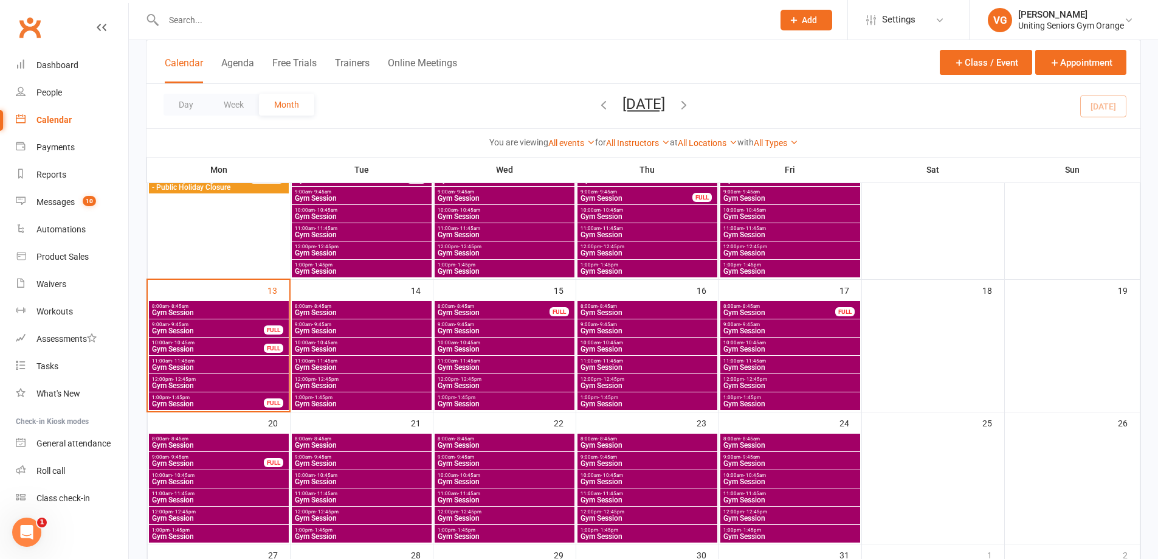
click at [229, 364] on span "Gym Session" at bounding box center [218, 367] width 135 height 7
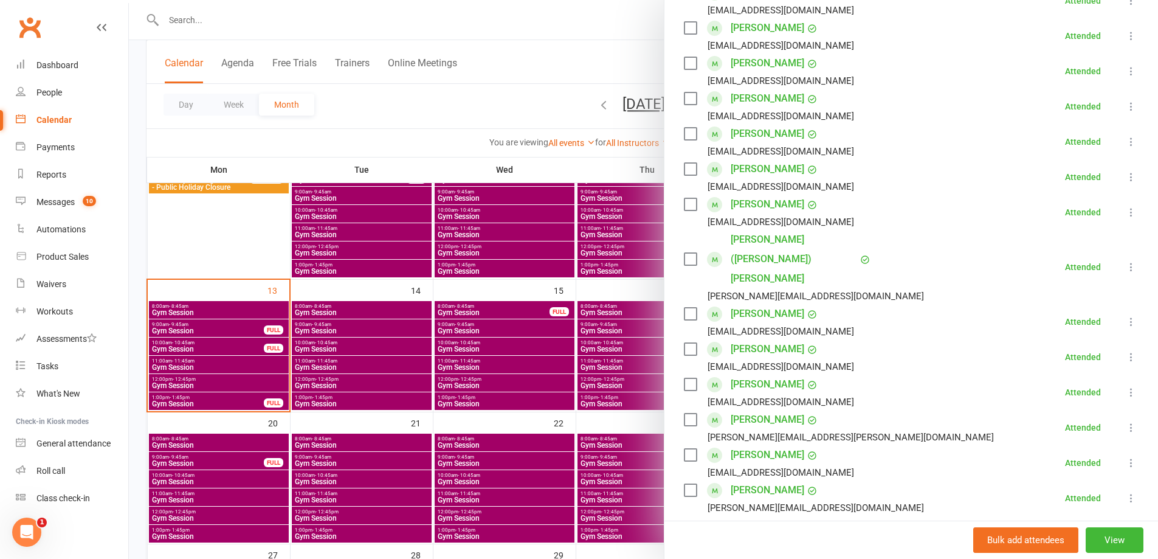
drag, startPoint x: 215, startPoint y: 365, endPoint x: 219, endPoint y: 348, distance: 17.5
click at [215, 365] on div at bounding box center [643, 279] width 1029 height 559
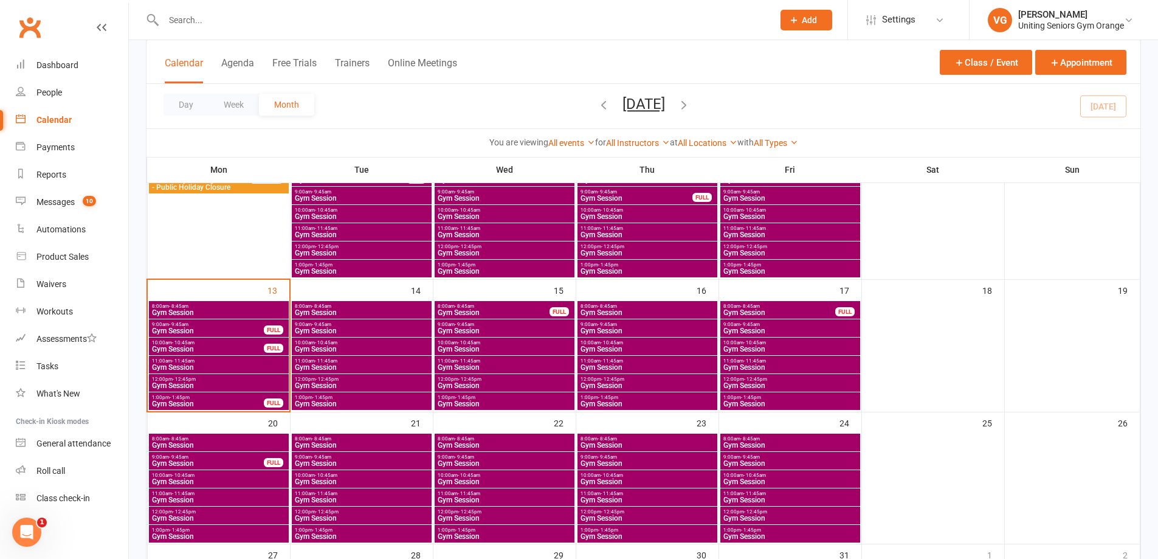
click at [219, 347] on span "Gym Session" at bounding box center [207, 348] width 113 height 7
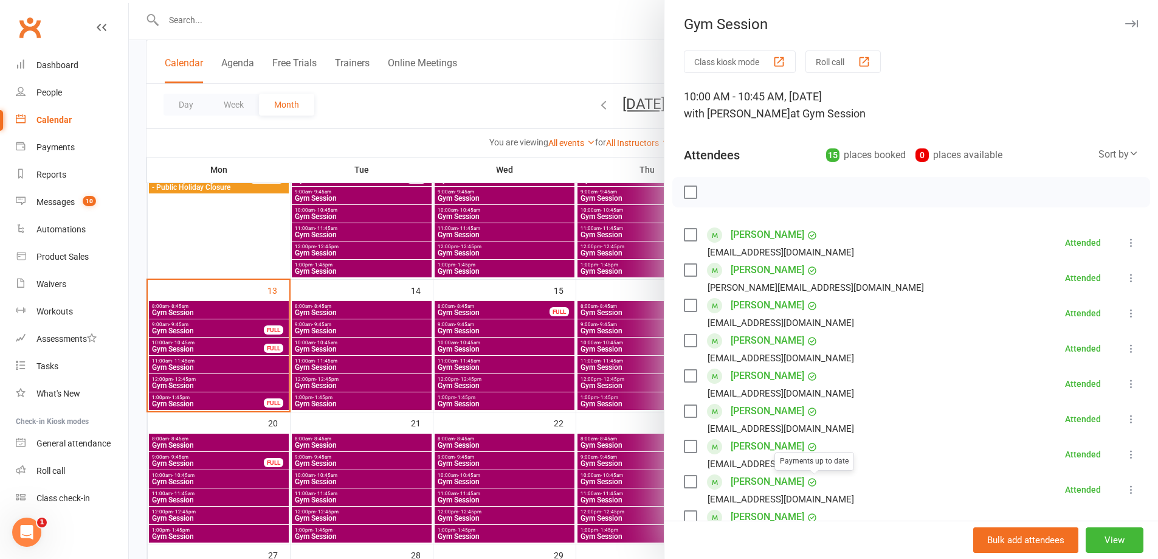
scroll to position [0, 0]
drag, startPoint x: 1116, startPoint y: 24, endPoint x: 1051, endPoint y: 3, distance: 68.3
click at [1125, 23] on icon "button" at bounding box center [1131, 24] width 13 height 7
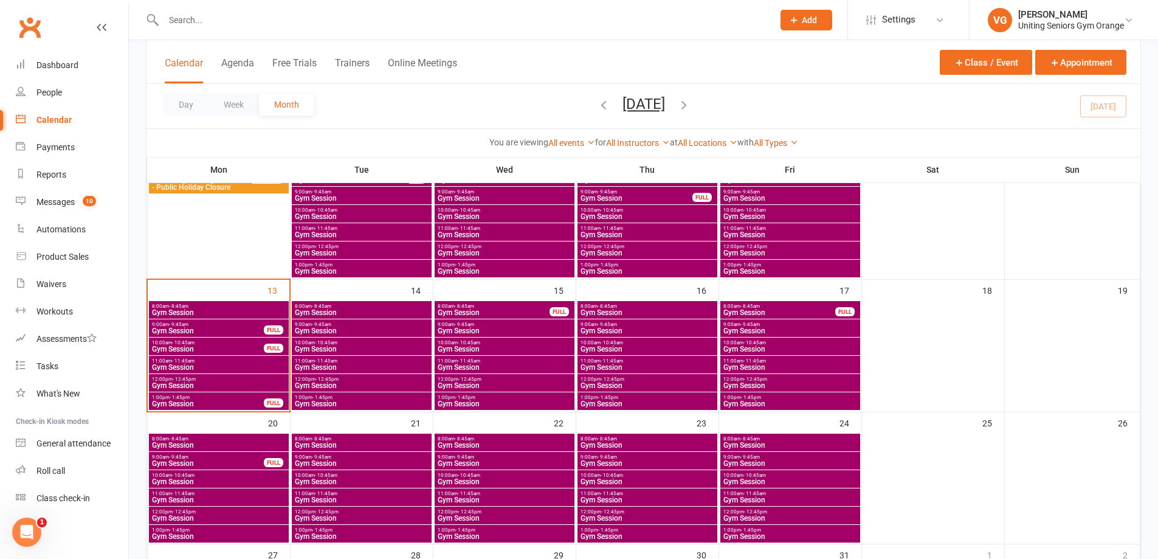
click at [691, 107] on icon "button" at bounding box center [683, 104] width 13 height 13
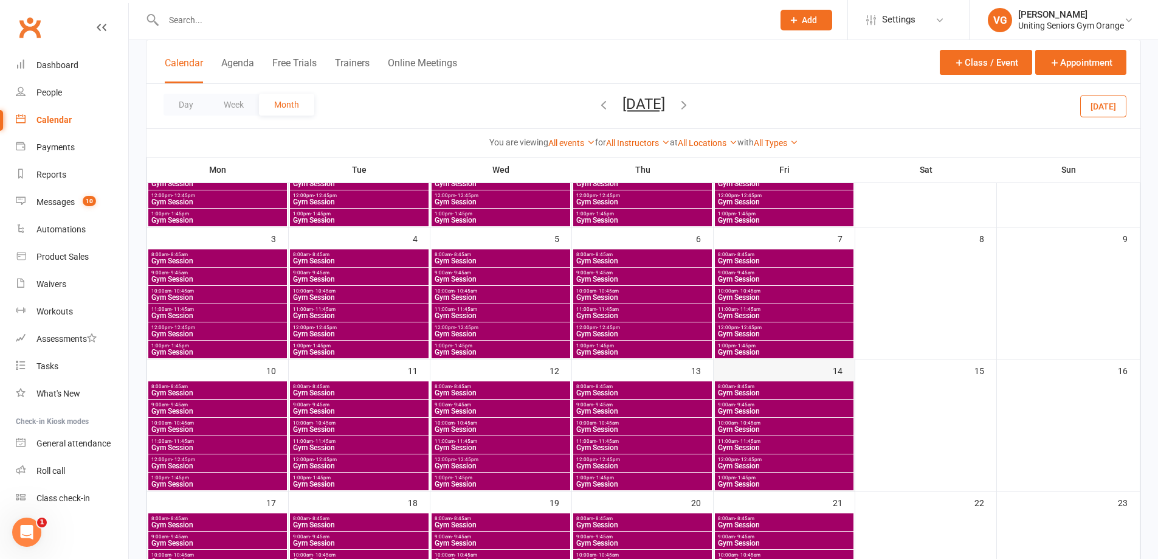
scroll to position [162, 0]
